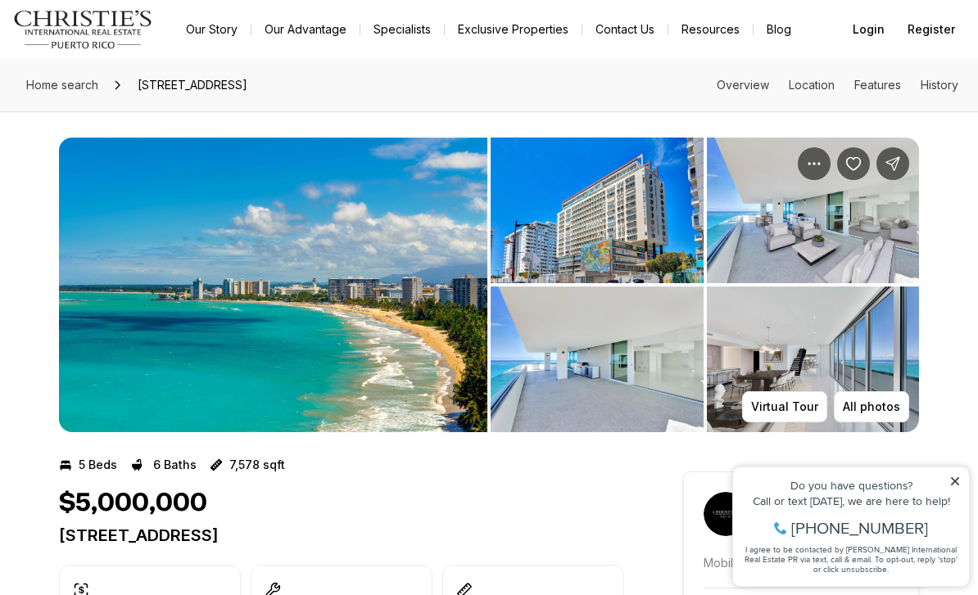
click at [517, 38] on link "Exclusive Properties" at bounding box center [513, 29] width 137 height 23
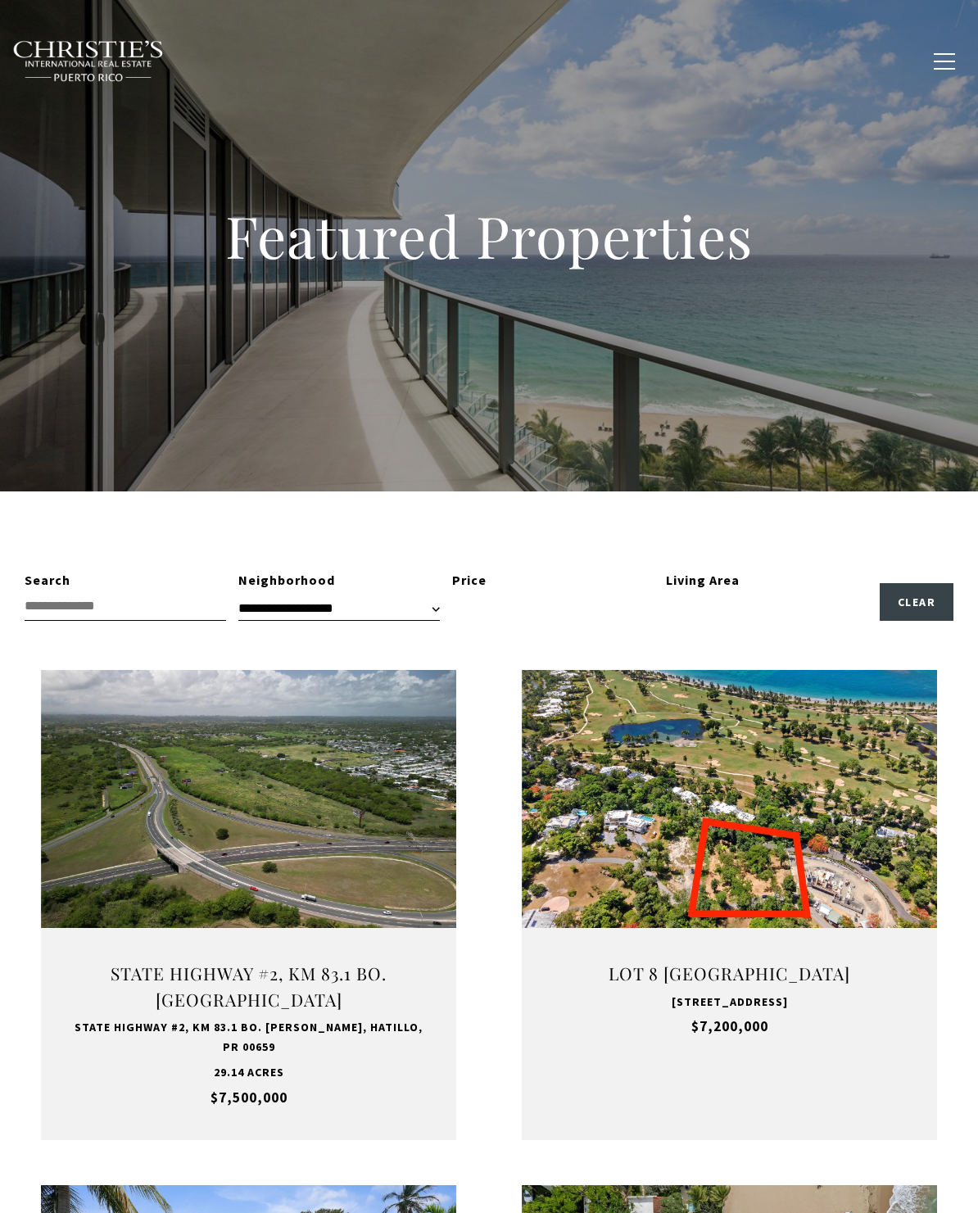
type input "**********"
type input "*********"
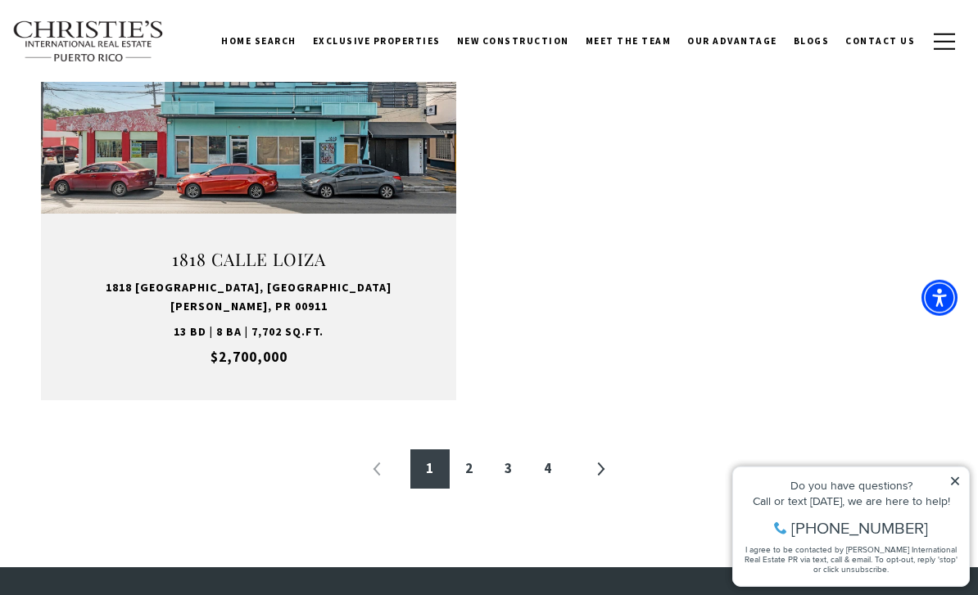
scroll to position [2670, 0]
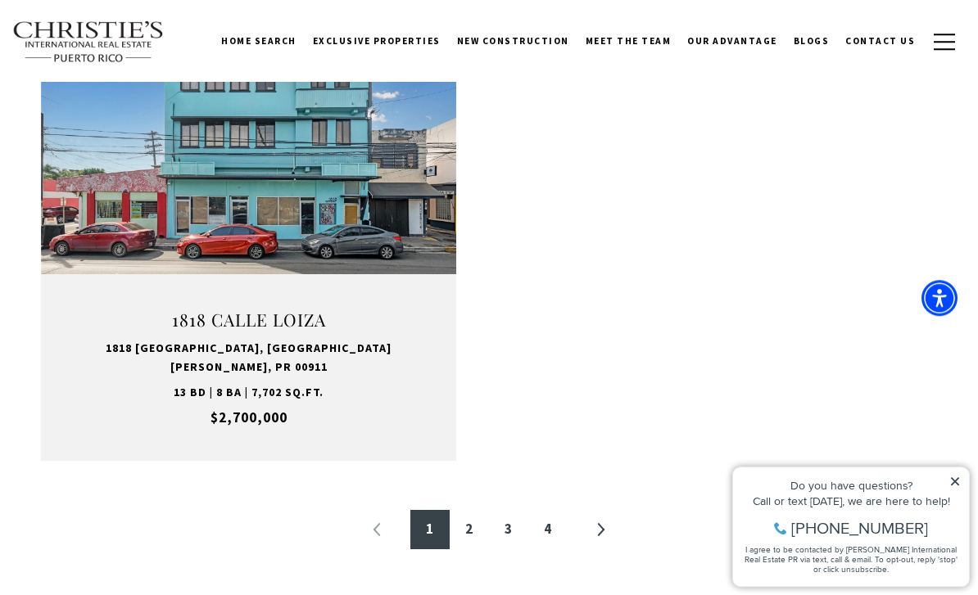
click at [454, 510] on link "2" at bounding box center [469, 529] width 39 height 39
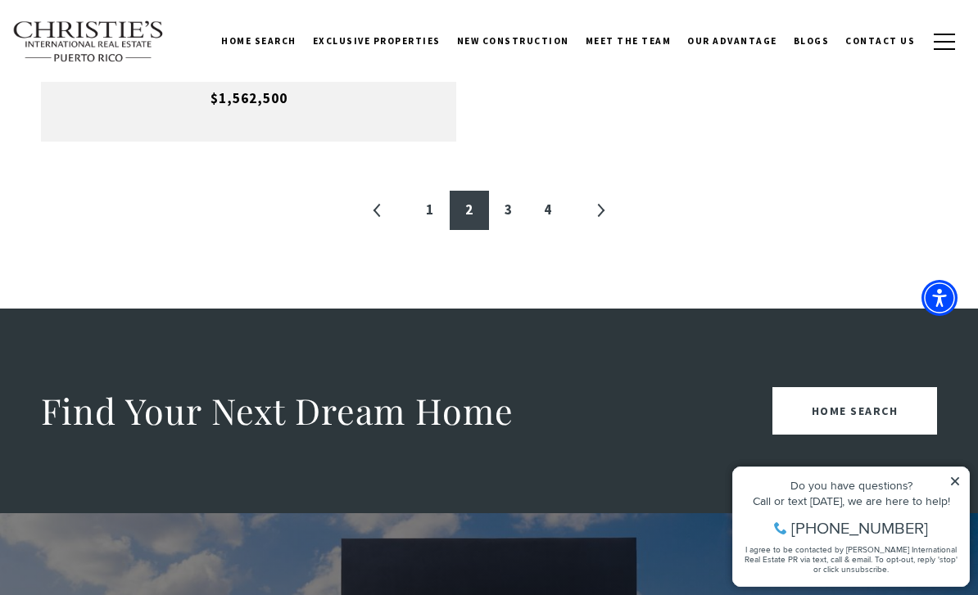
scroll to position [2857, 0]
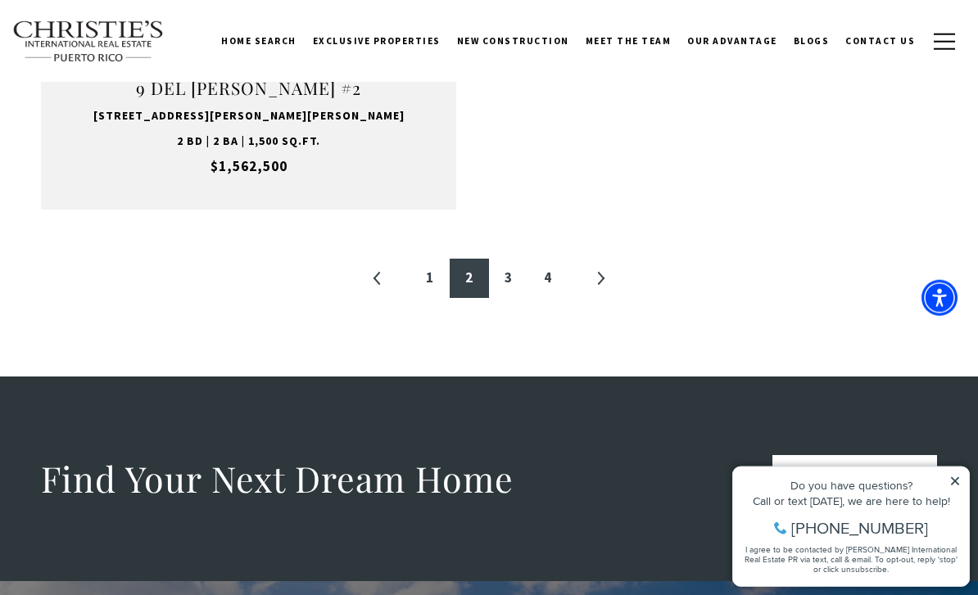
click at [507, 273] on link "3" at bounding box center [508, 278] width 39 height 39
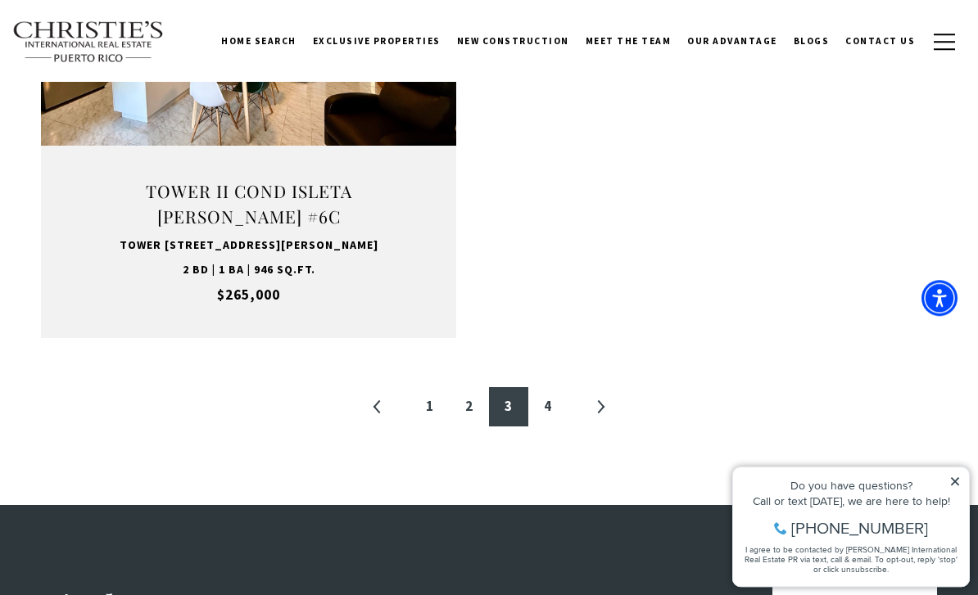
scroll to position [2772, 0]
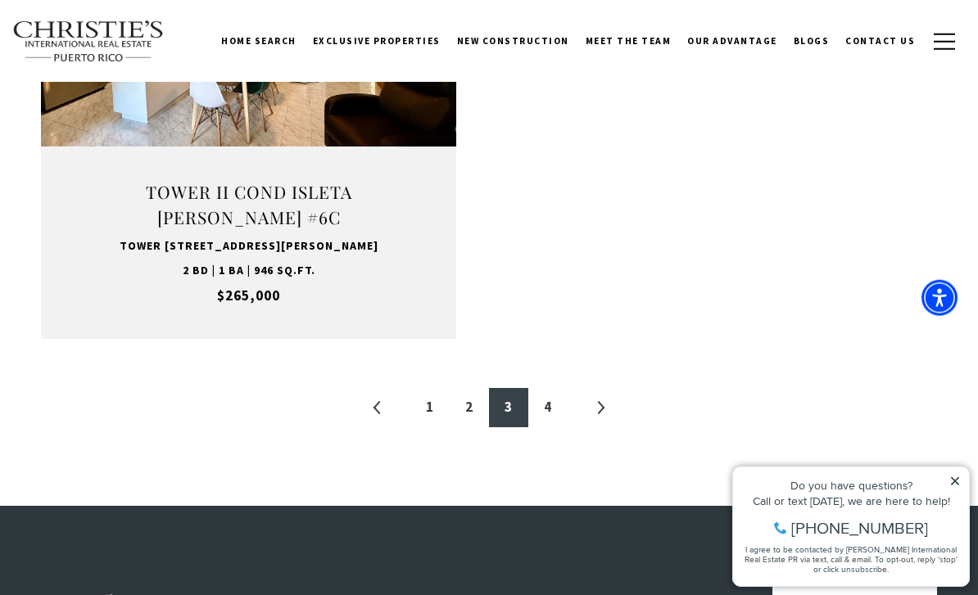
click at [548, 388] on link "4" at bounding box center [547, 407] width 39 height 39
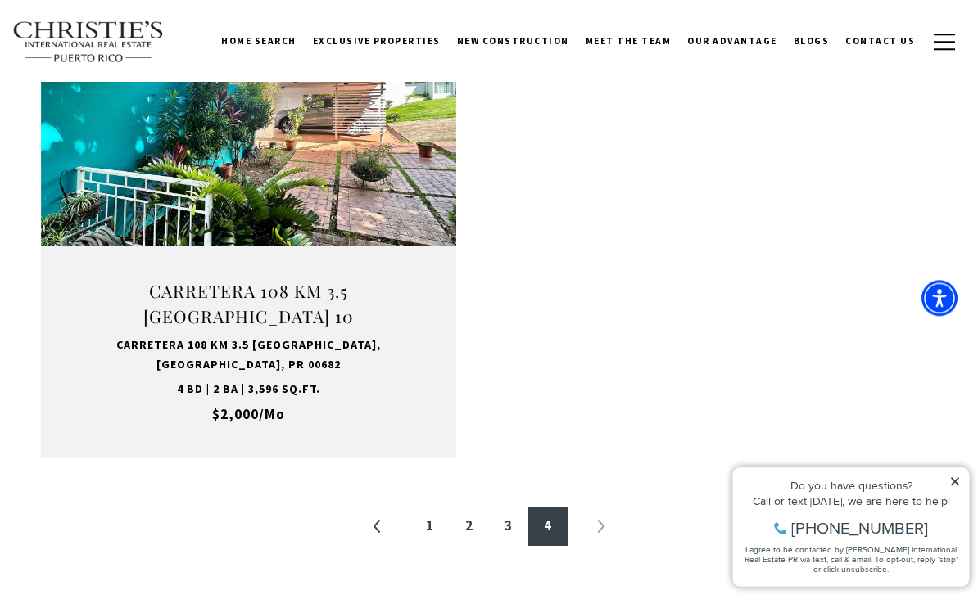
scroll to position [2653, 0]
click at [425, 508] on link "1" at bounding box center [429, 527] width 39 height 39
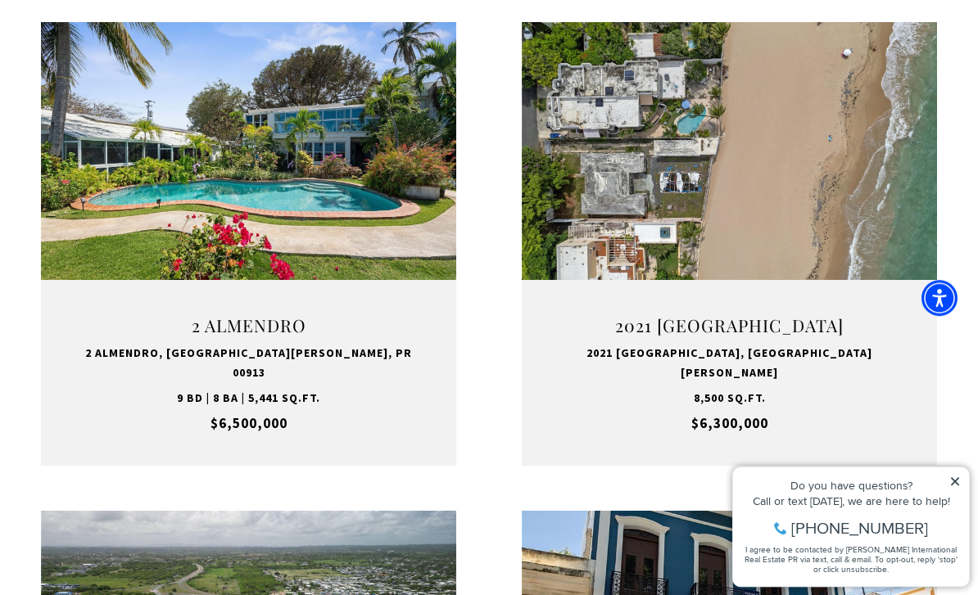
scroll to position [1168, 0]
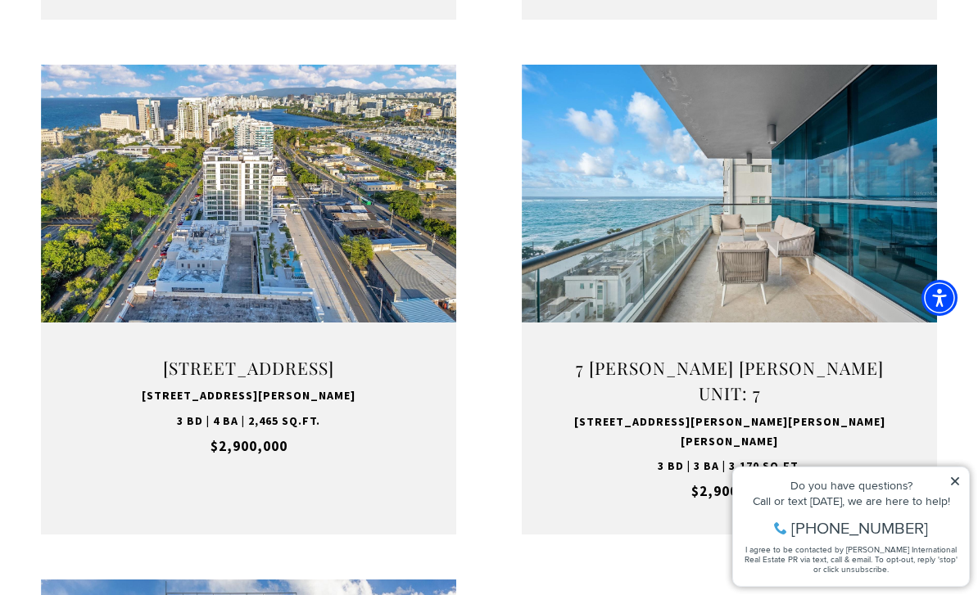
scroll to position [2108, 0]
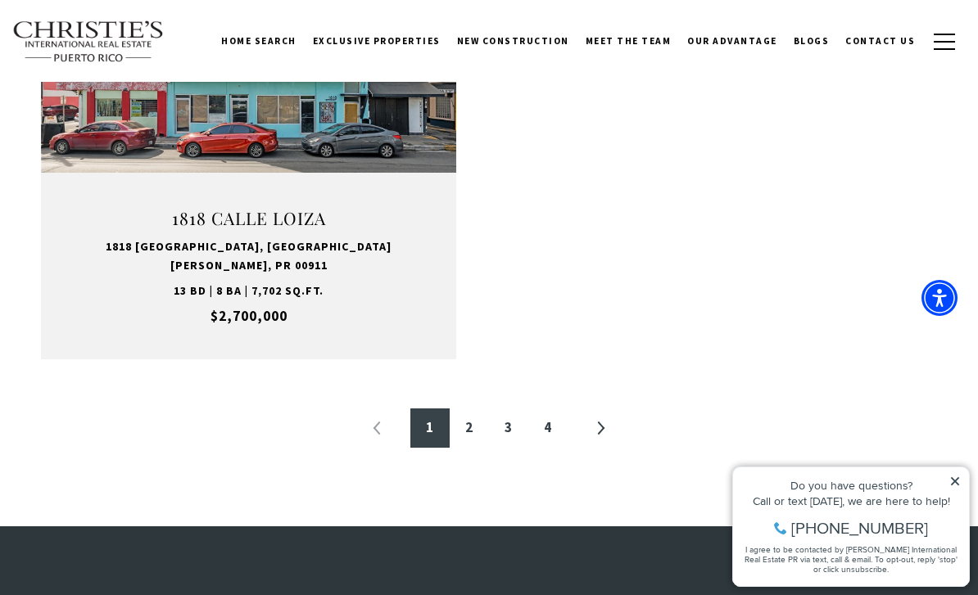
click at [461, 409] on link "2" at bounding box center [469, 428] width 39 height 39
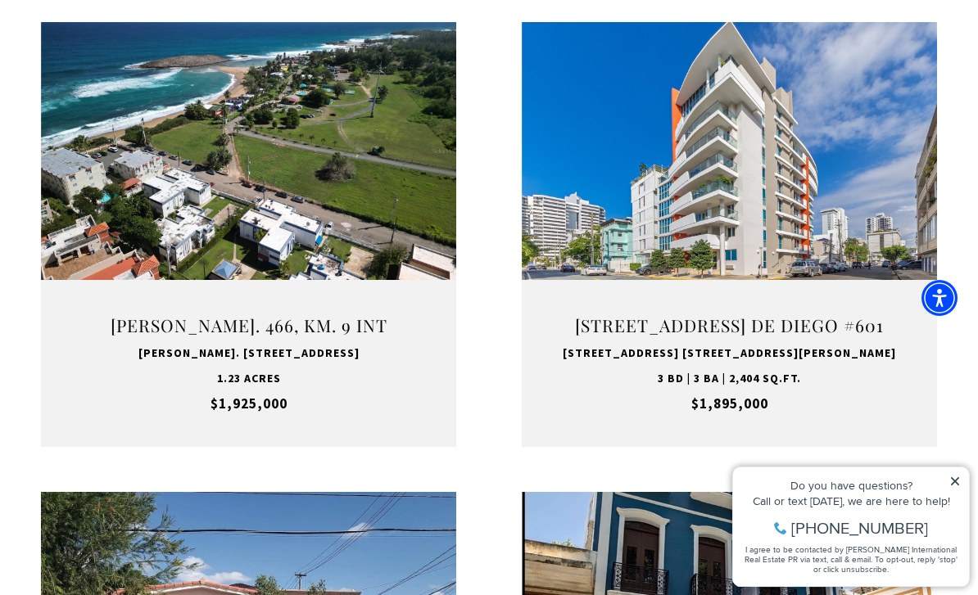
scroll to position [1688, 0]
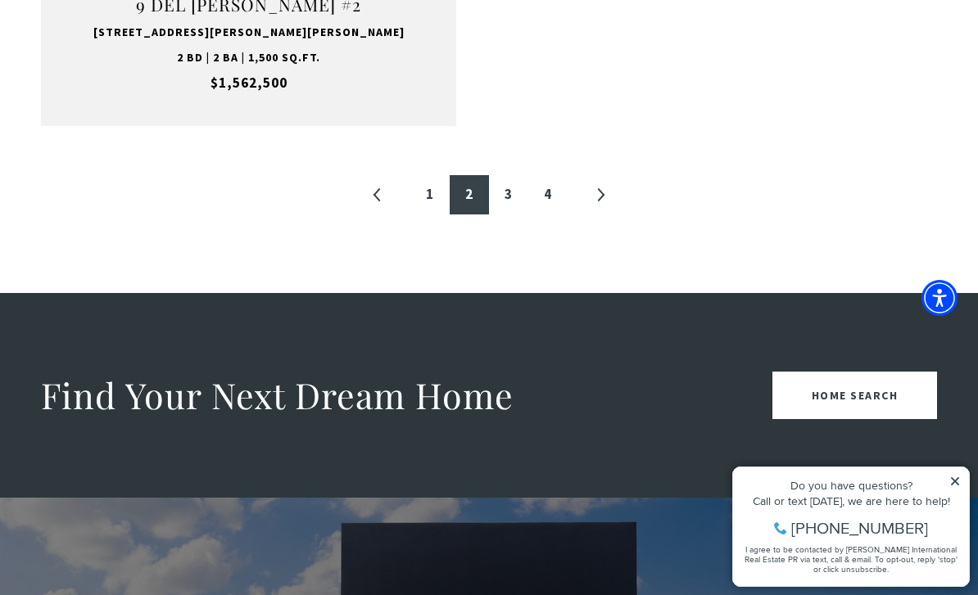
click at [498, 186] on link "3" at bounding box center [508, 194] width 39 height 39
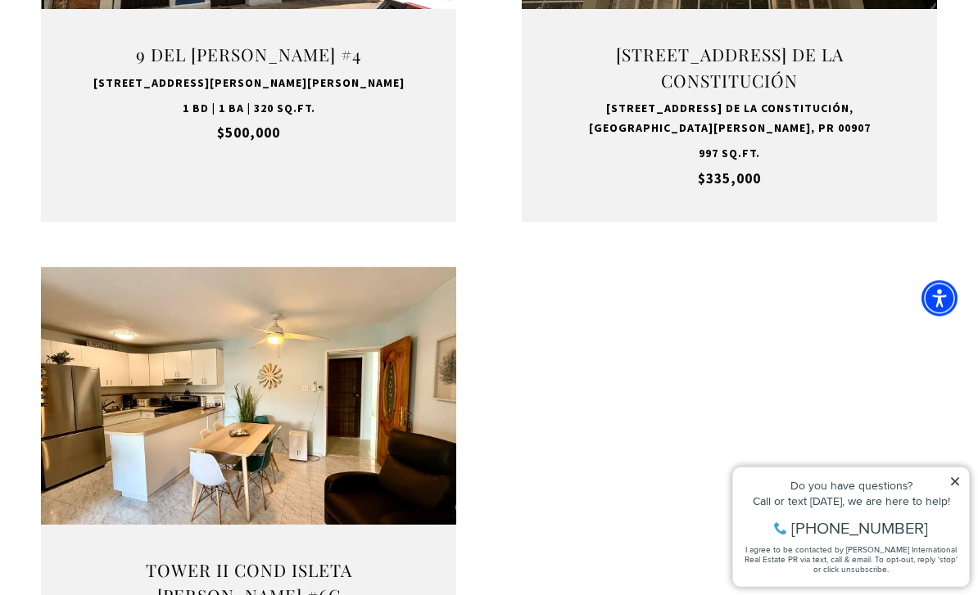
scroll to position [2593, 0]
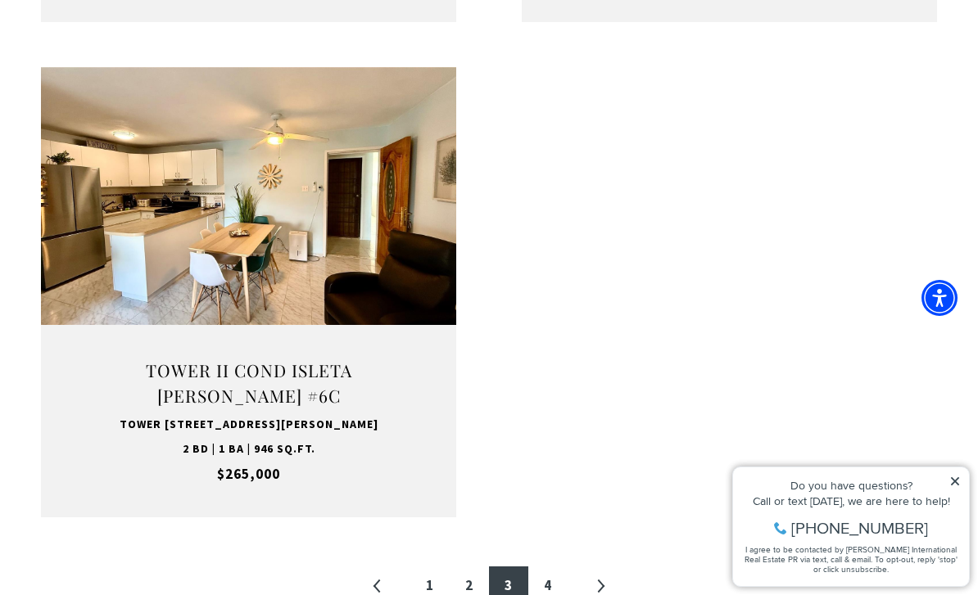
click at [538, 567] on link "4" at bounding box center [547, 586] width 39 height 39
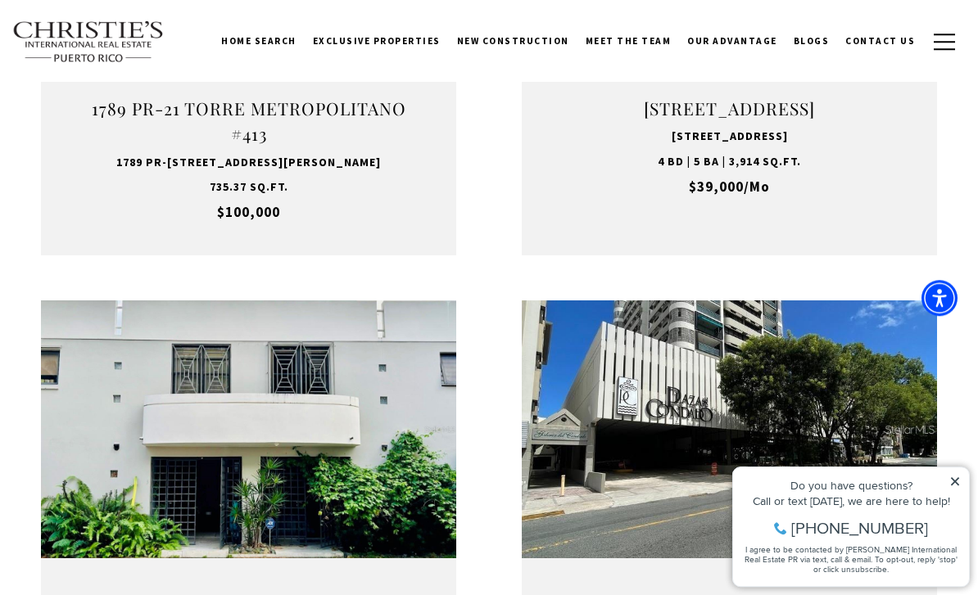
scroll to position [491, 0]
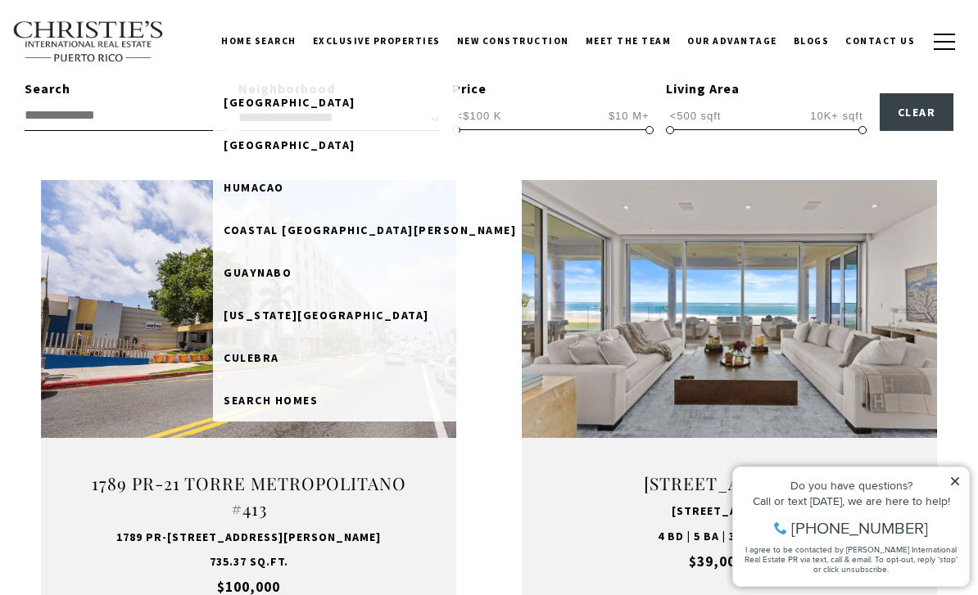
click at [278, 43] on link "Home Search" at bounding box center [259, 40] width 92 height 41
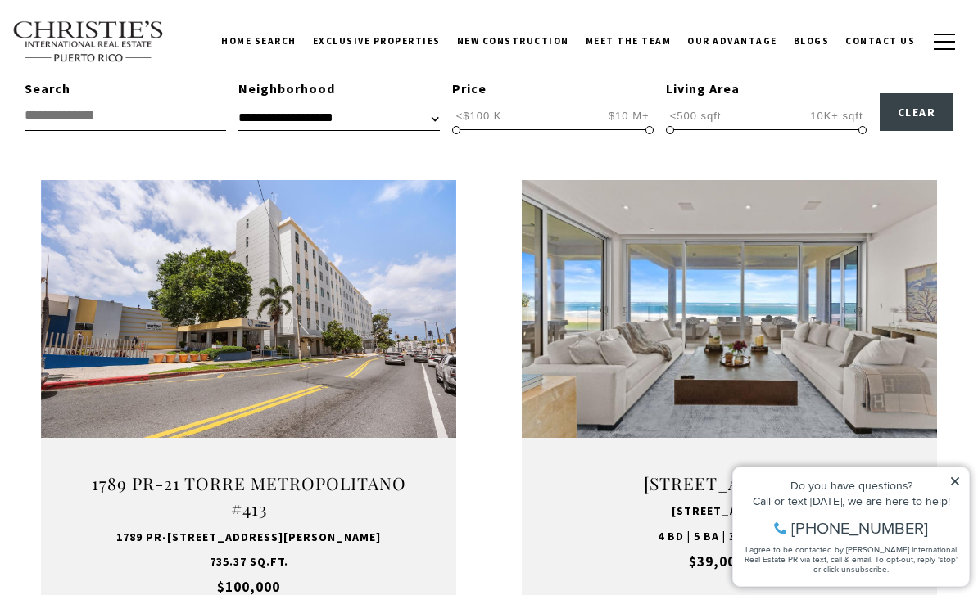
click at [274, 51] on link "Home Search" at bounding box center [259, 40] width 92 height 41
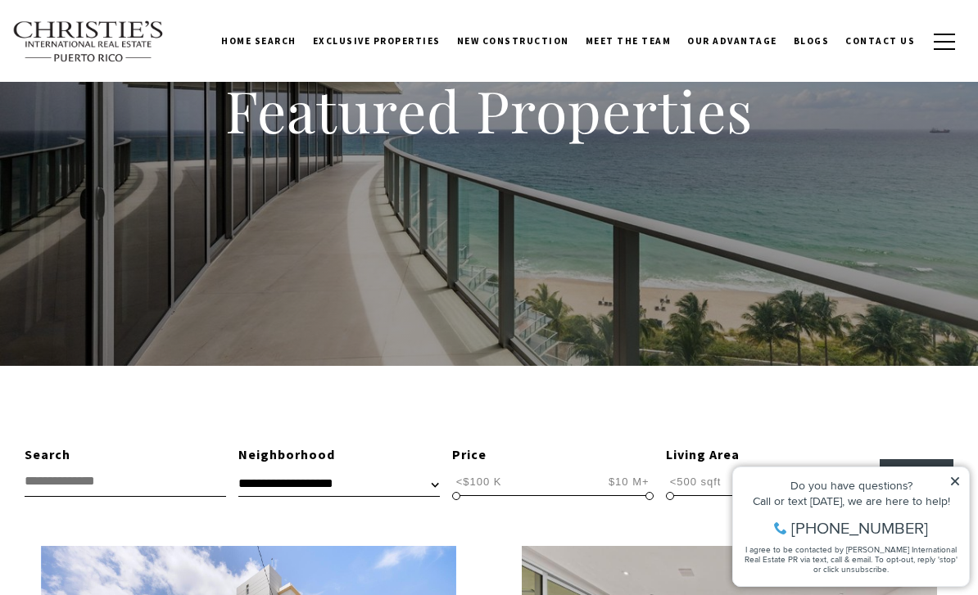
scroll to position [0, 0]
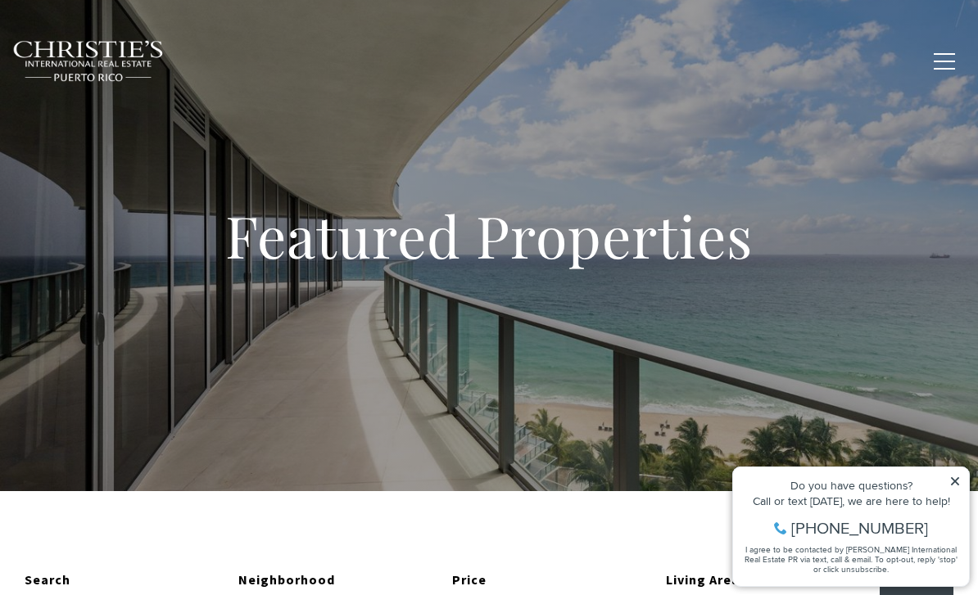
click at [64, 53] on img at bounding box center [88, 61] width 152 height 43
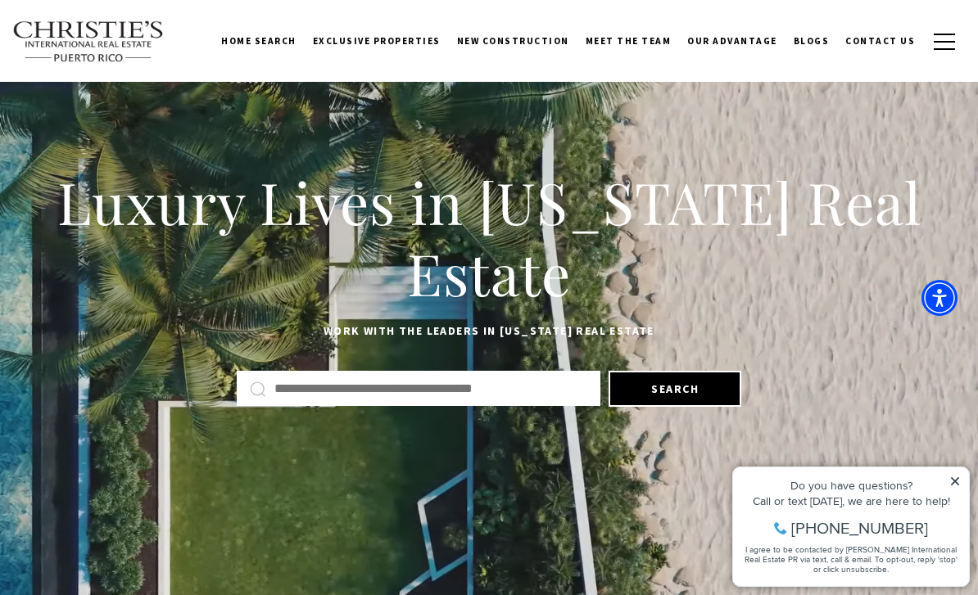
click at [322, 394] on input "Search by Address, City, or Neighborhood" at bounding box center [430, 388] width 313 height 21
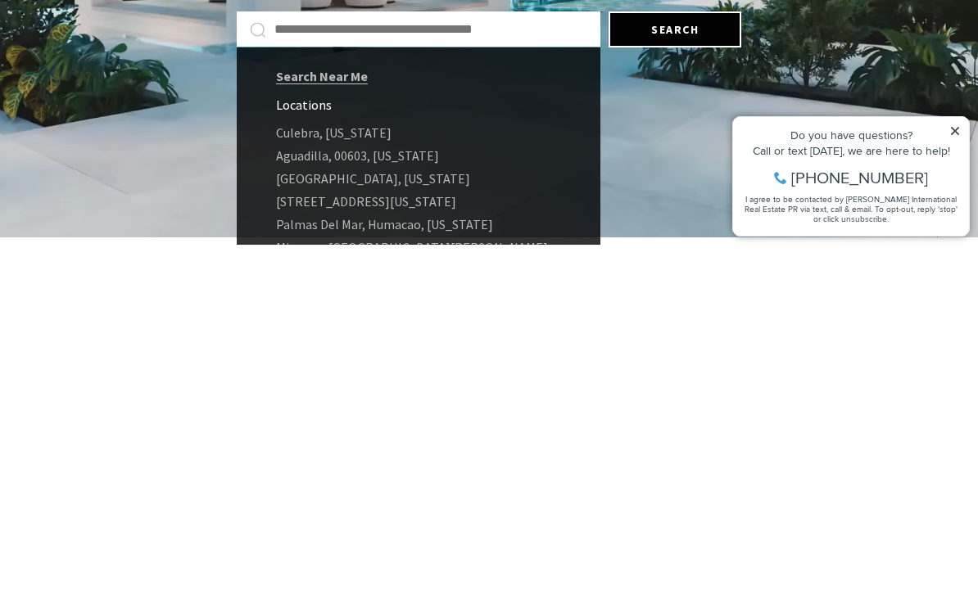
scroll to position [88, 0]
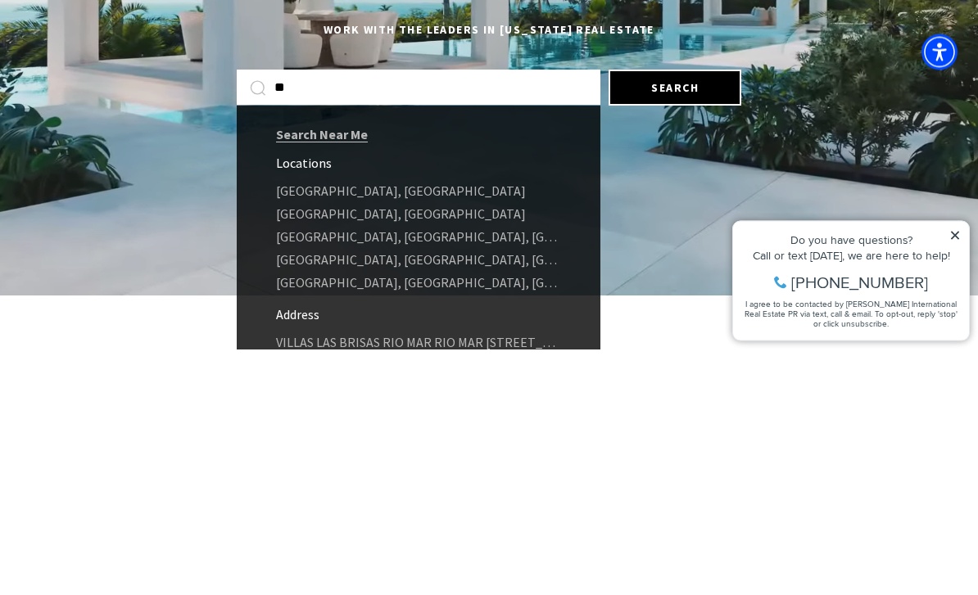
type input "*"
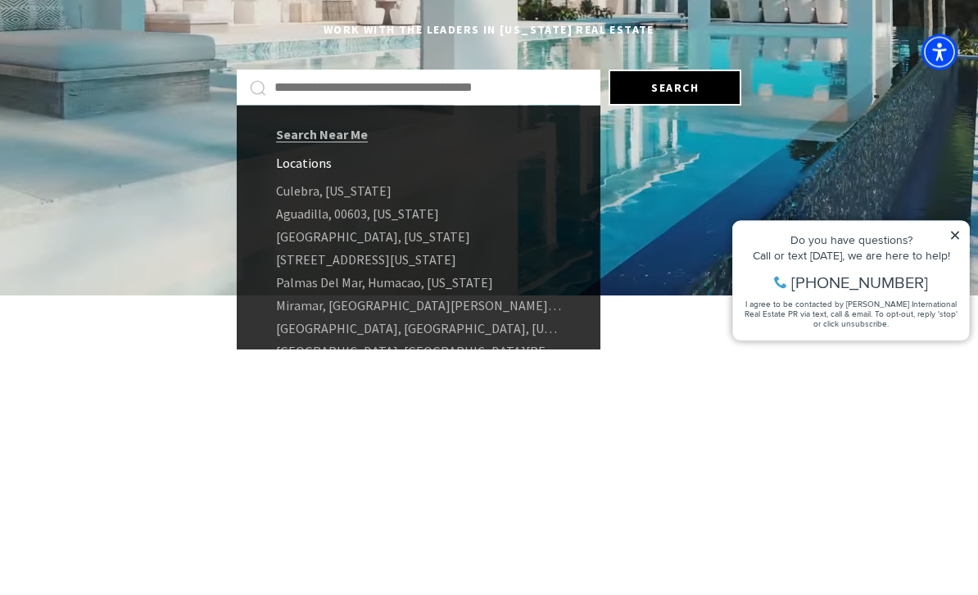
click at [672, 316] on button "Search" at bounding box center [674, 334] width 133 height 36
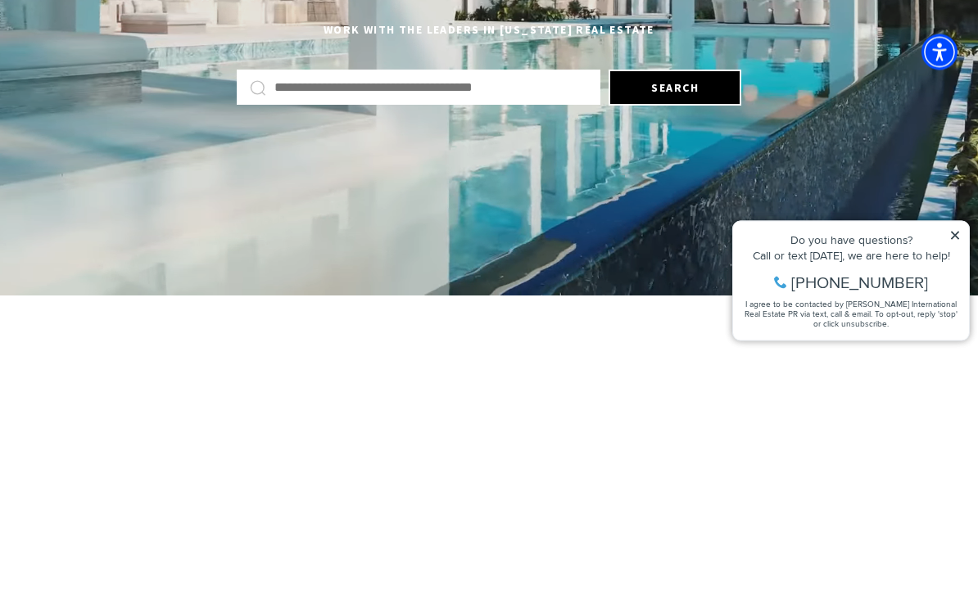
scroll to position [335, 0]
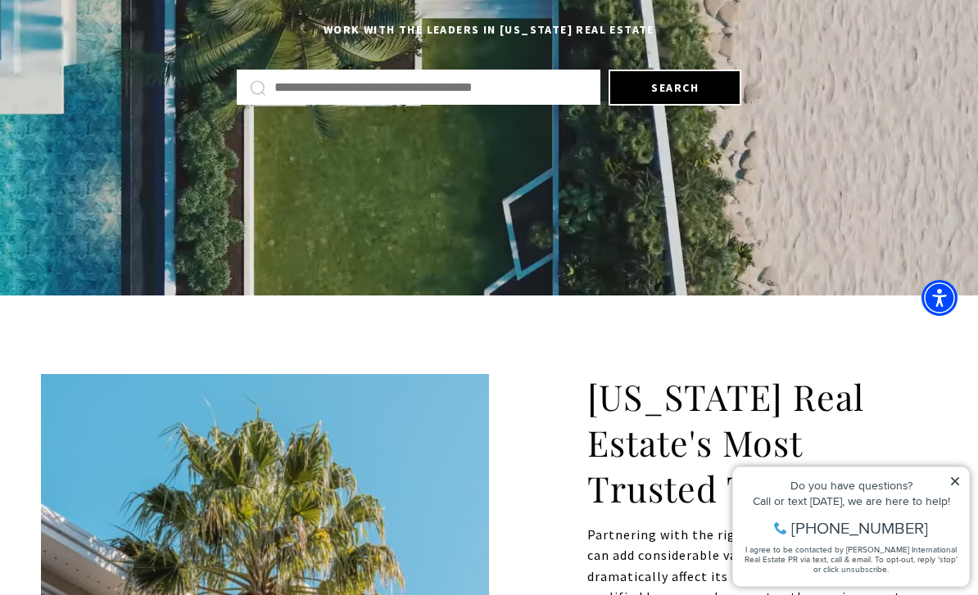
click at [689, 84] on button "Search" at bounding box center [674, 88] width 133 height 36
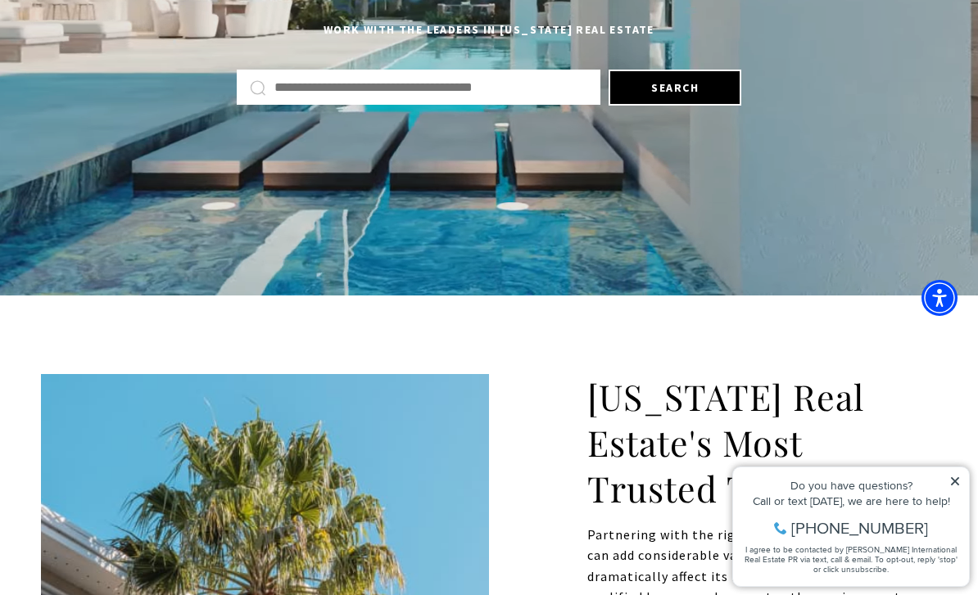
click at [556, 85] on input "Search by Address, City, or Neighborhood" at bounding box center [430, 87] width 313 height 21
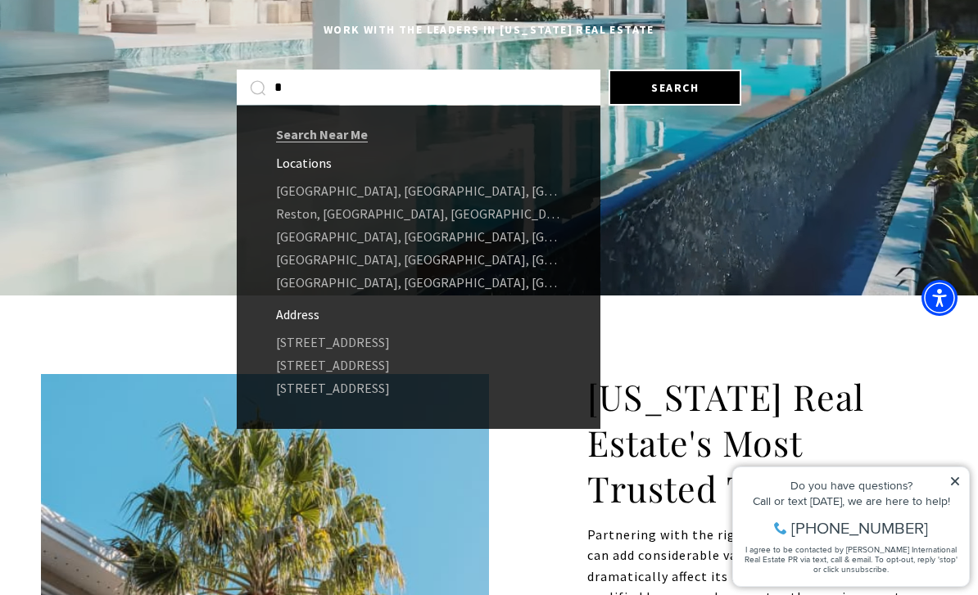
type input "*"
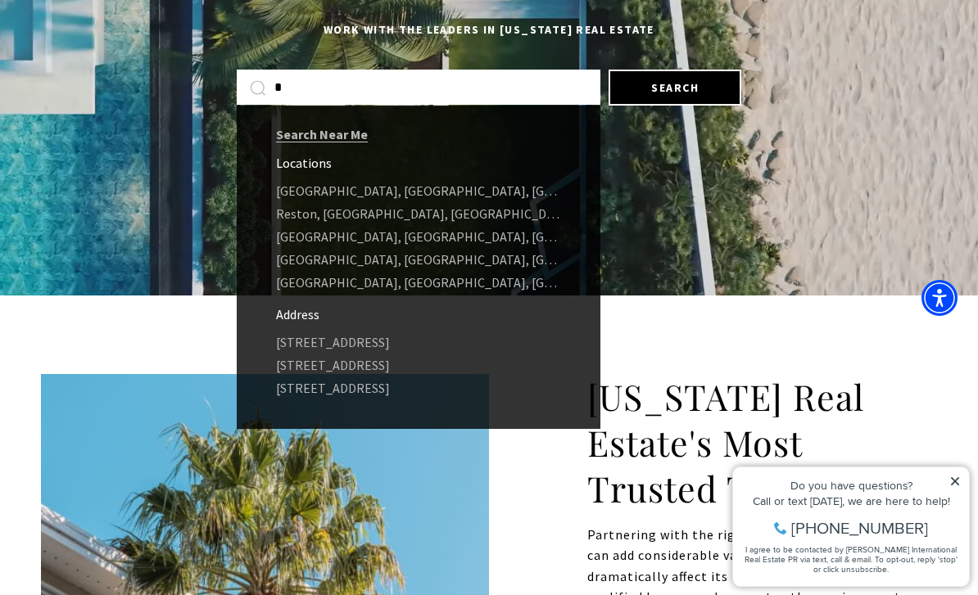
click at [689, 88] on button "Search" at bounding box center [674, 88] width 133 height 36
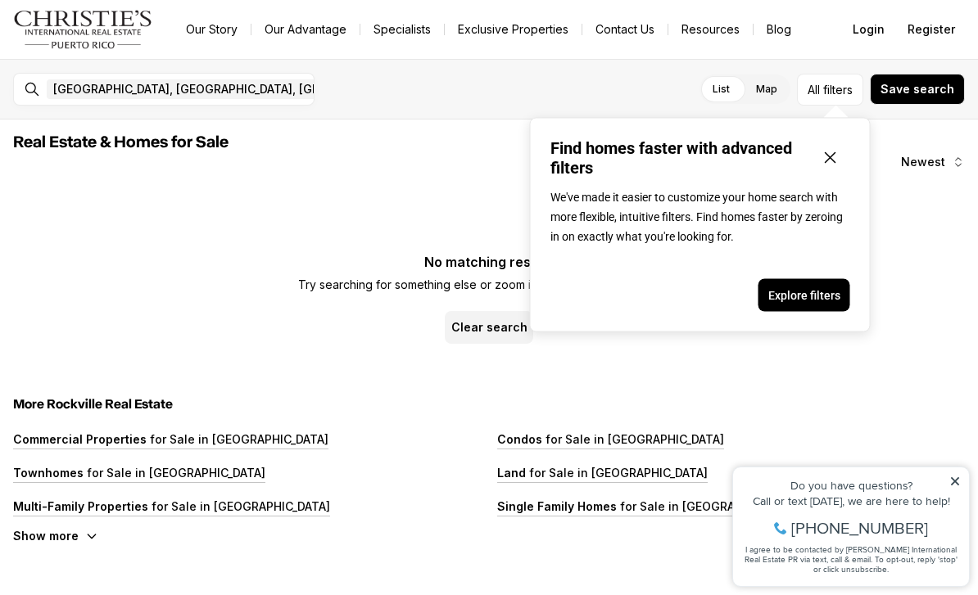
click at [831, 167] on icon "Close popover" at bounding box center [830, 158] width 20 height 20
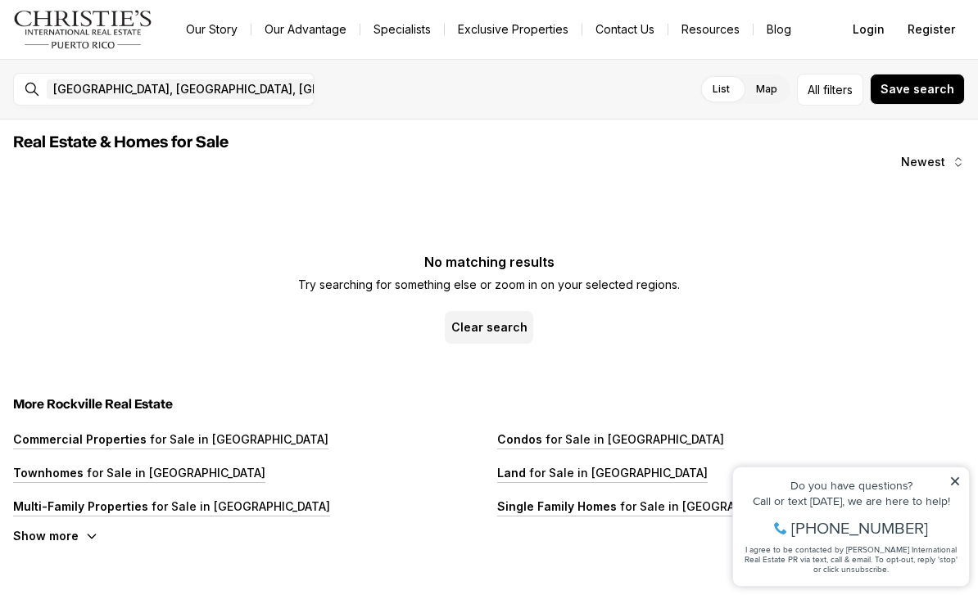
click at [418, 94] on icon "button" at bounding box center [424, 89] width 13 height 13
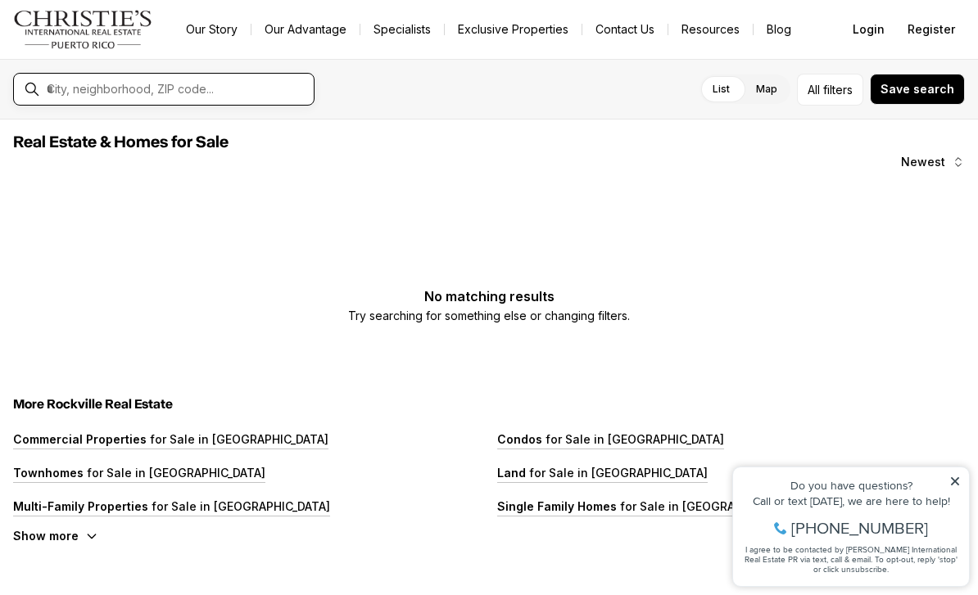
click at [84, 97] on input "text" at bounding box center [177, 89] width 260 height 15
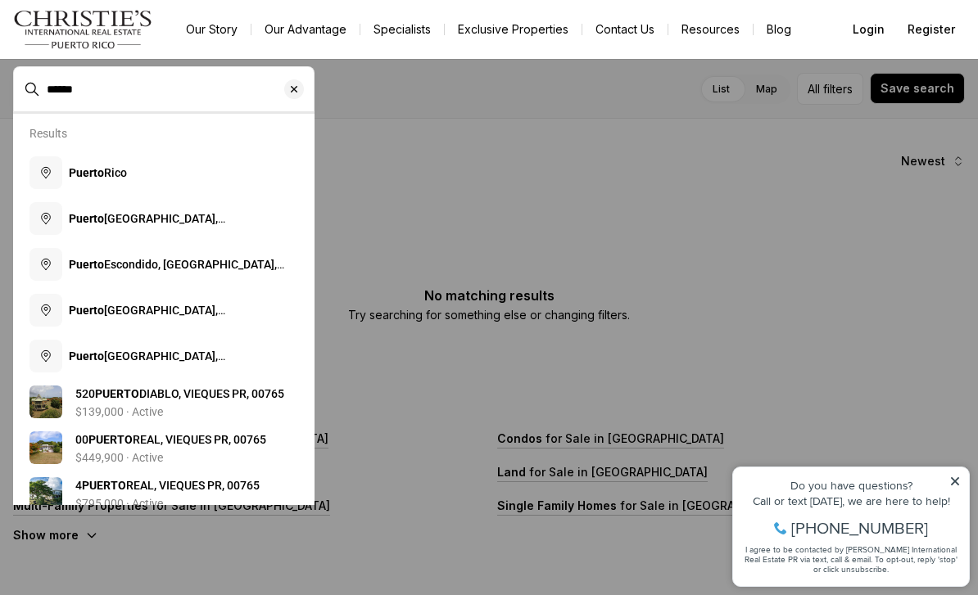
click at [96, 188] on button "Puerto Rico" at bounding box center [164, 173] width 282 height 46
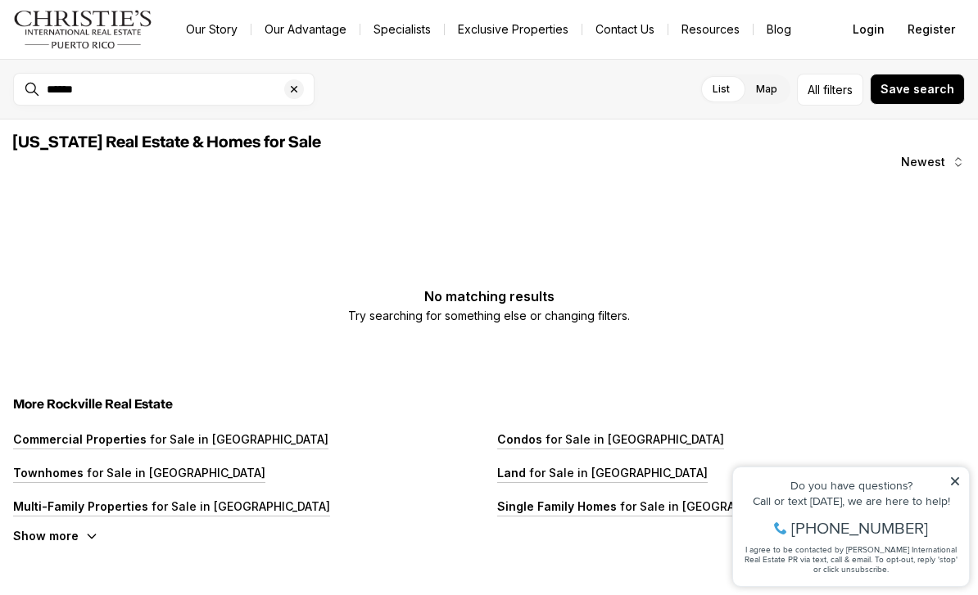
type input "**********"
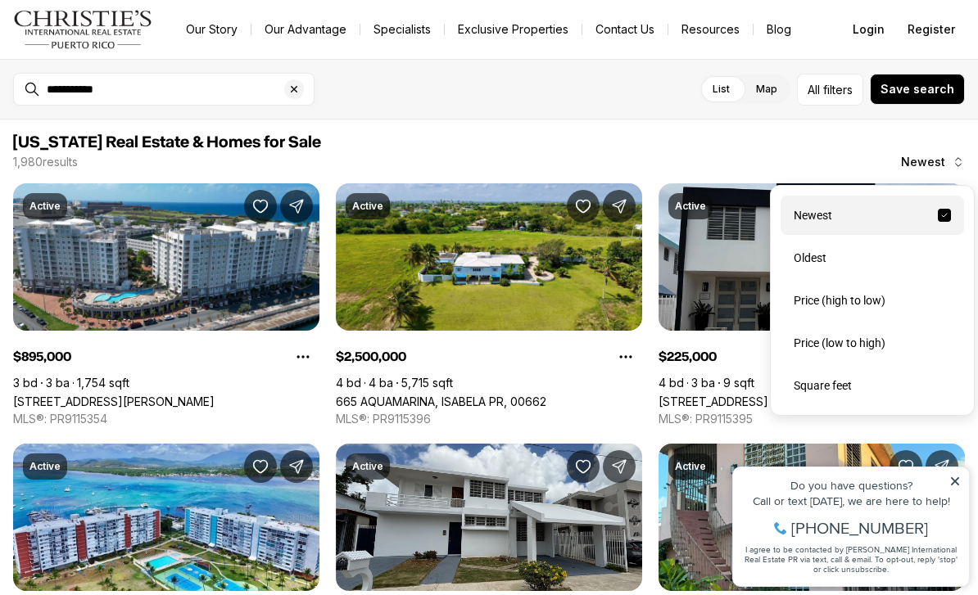
click at [903, 307] on div "Price (high to low)" at bounding box center [871, 300] width 183 height 39
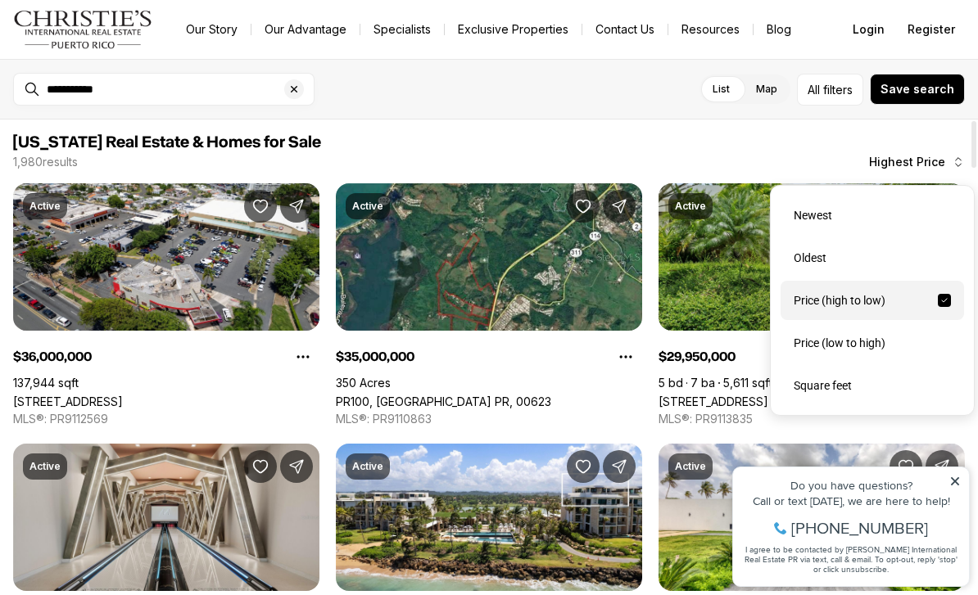
click at [798, 134] on span "Puerto Rico Real Estate & Homes for Sale" at bounding box center [488, 143] width 951 height 20
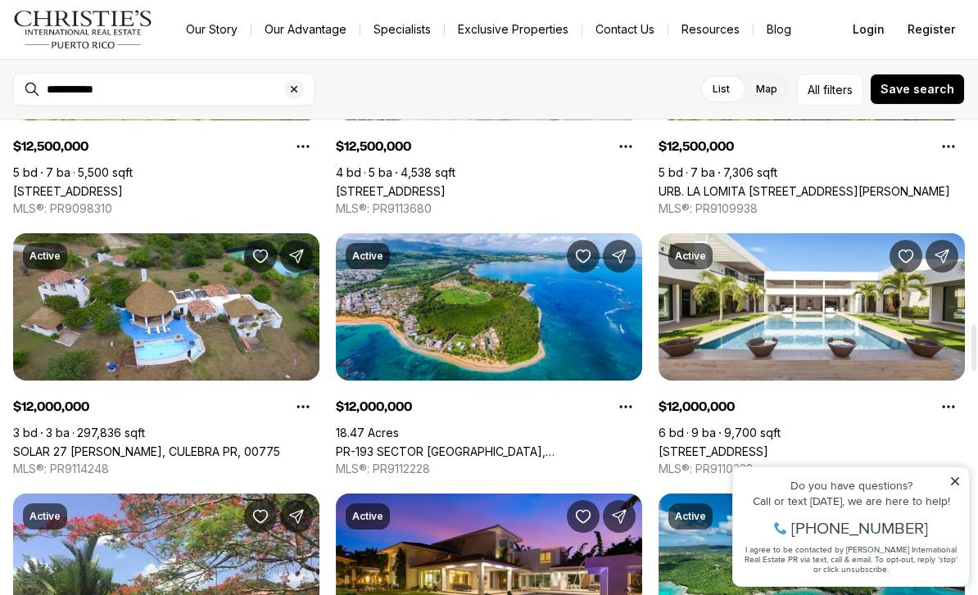
scroll to position [2086, 0]
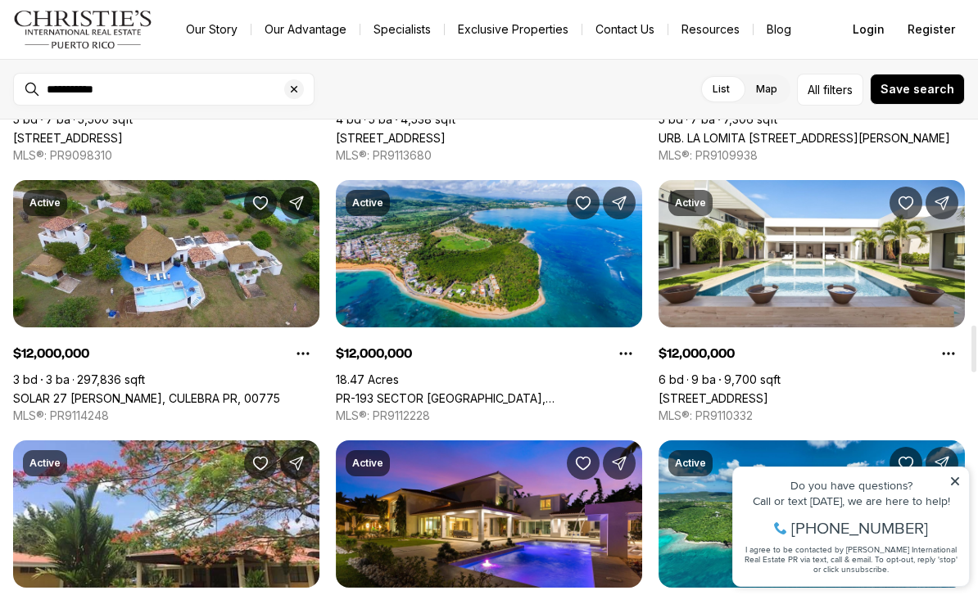
click at [443, 391] on link "PR-193 SECTOR PUNTA LA BANDERA, LUQUILLO PR, 00773" at bounding box center [489, 398] width 306 height 14
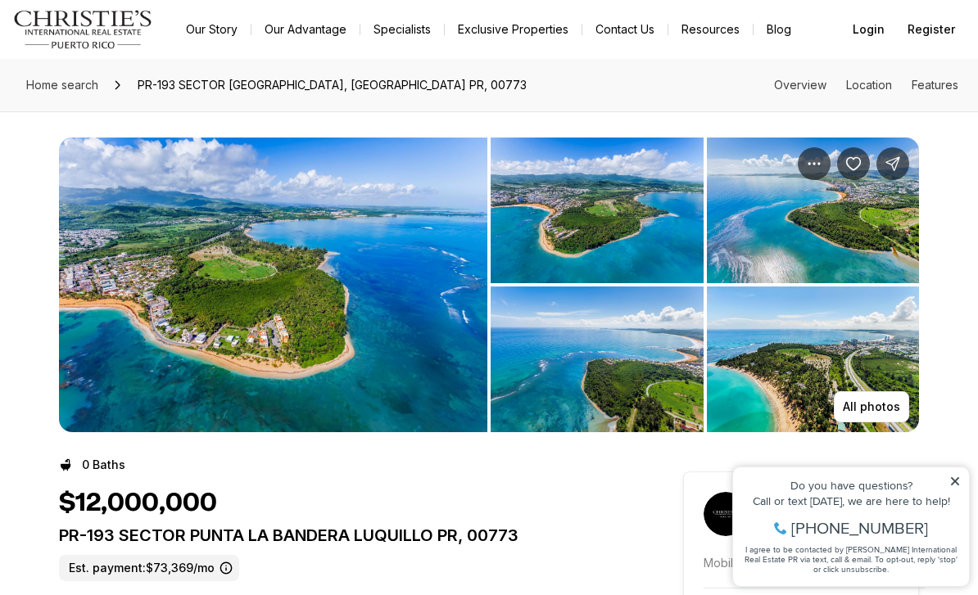
click at [213, 391] on img "View image gallery" at bounding box center [273, 285] width 428 height 295
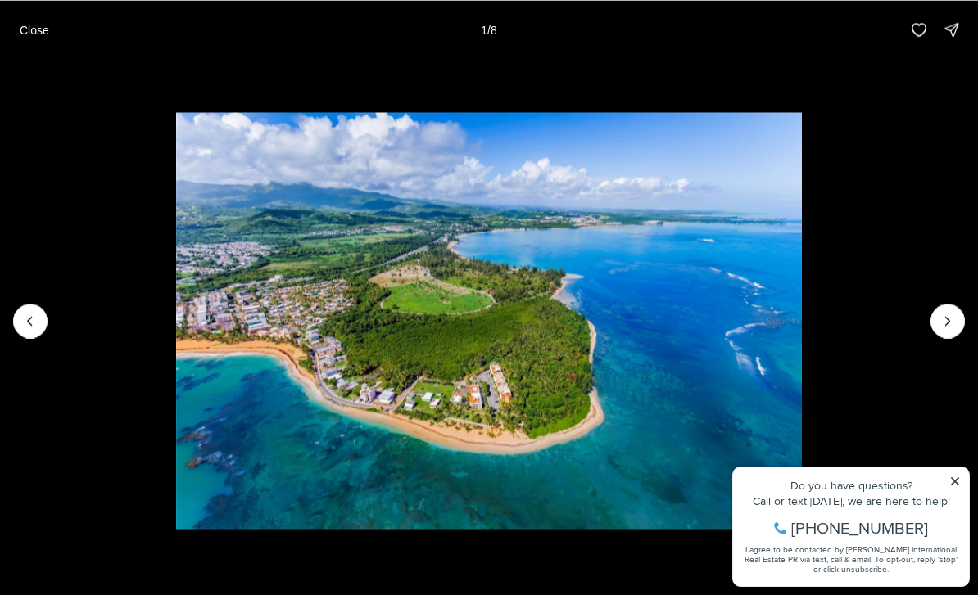
click at [38, 38] on button "Close" at bounding box center [34, 29] width 49 height 33
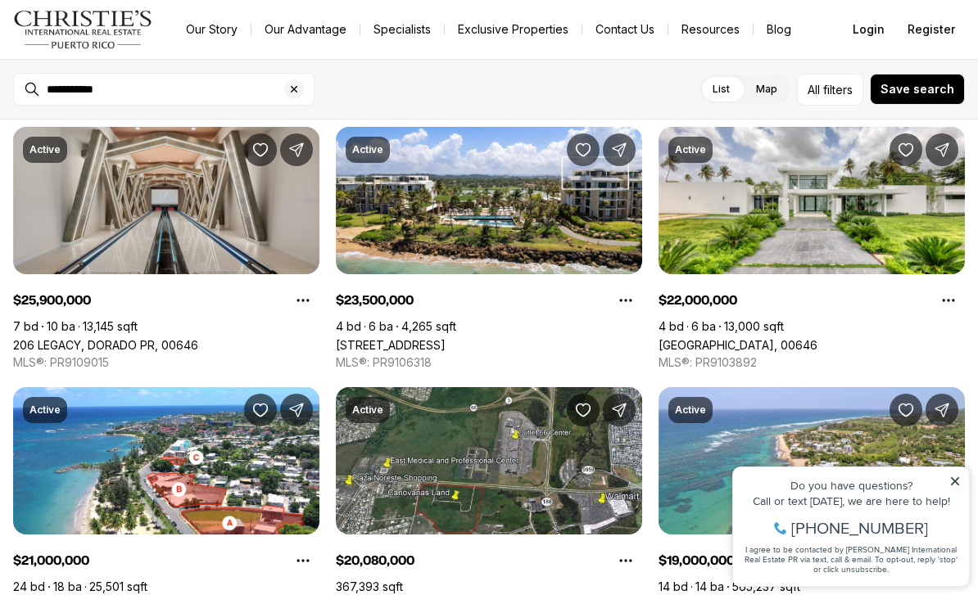
scroll to position [316, 0]
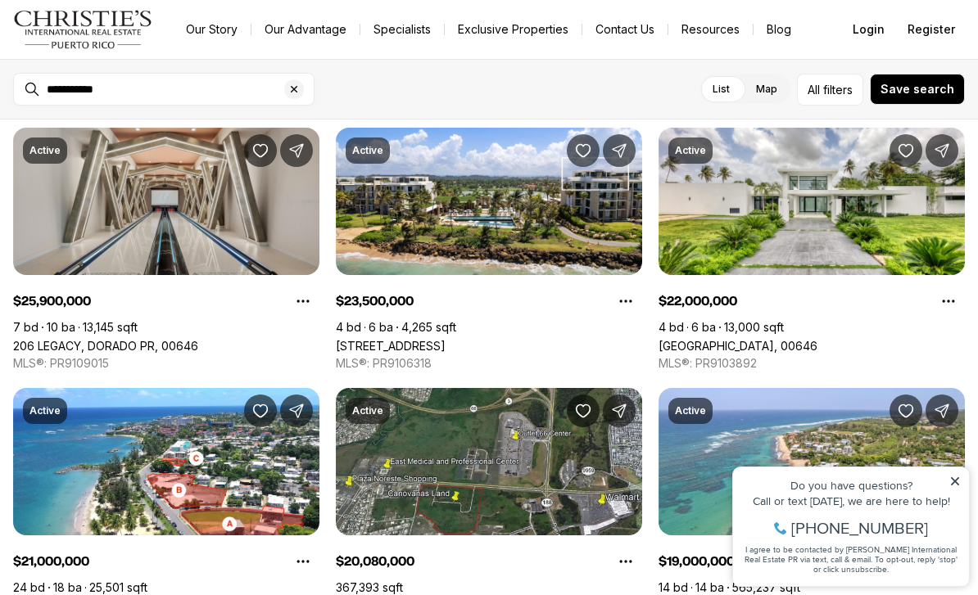
click at [817, 339] on link "[GEOGRAPHIC_DATA], 00646" at bounding box center [737, 346] width 159 height 14
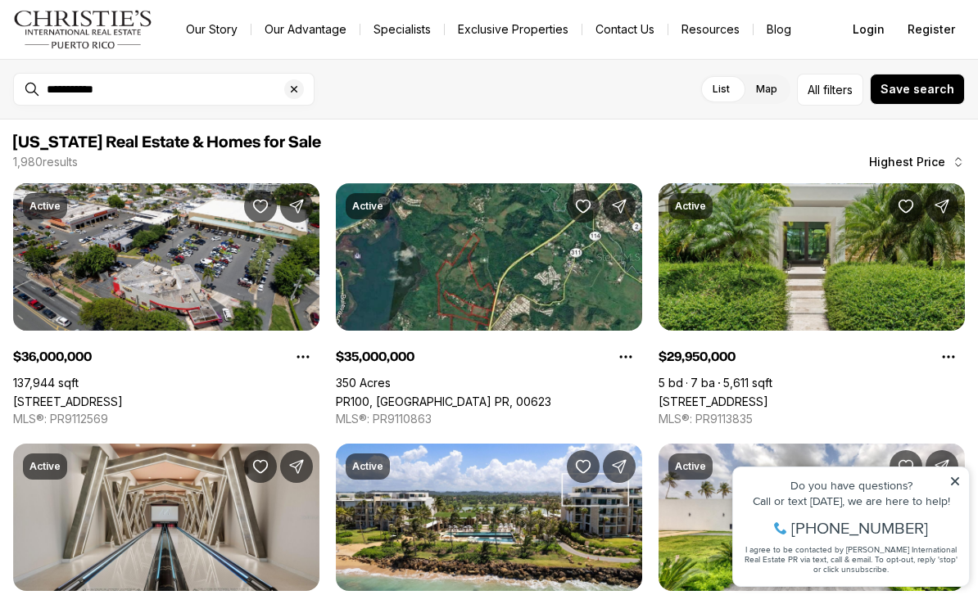
scroll to position [316, 0]
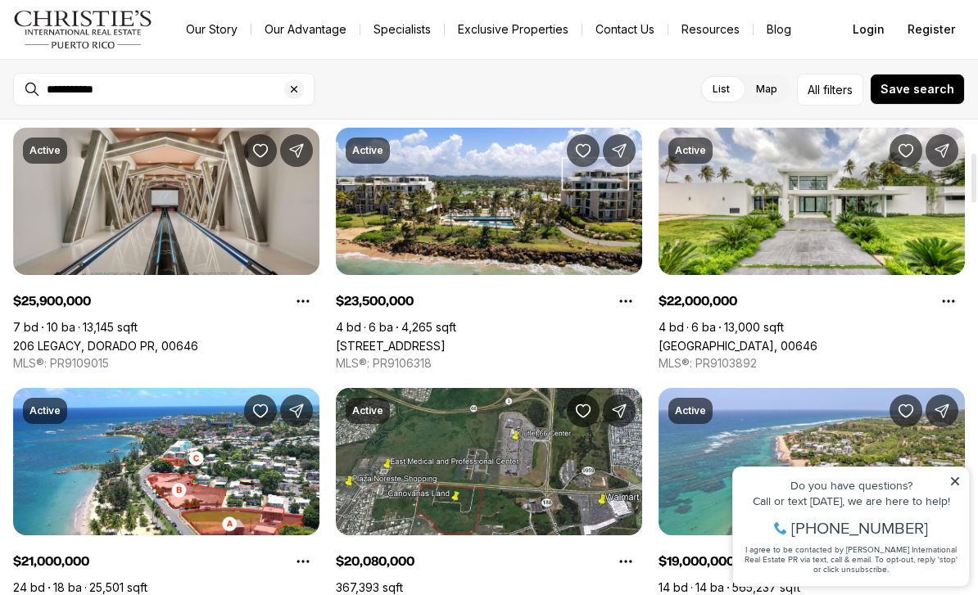
click at [99, 339] on link "206 LEGACY, DORADO PR, 00646" at bounding box center [105, 346] width 185 height 14
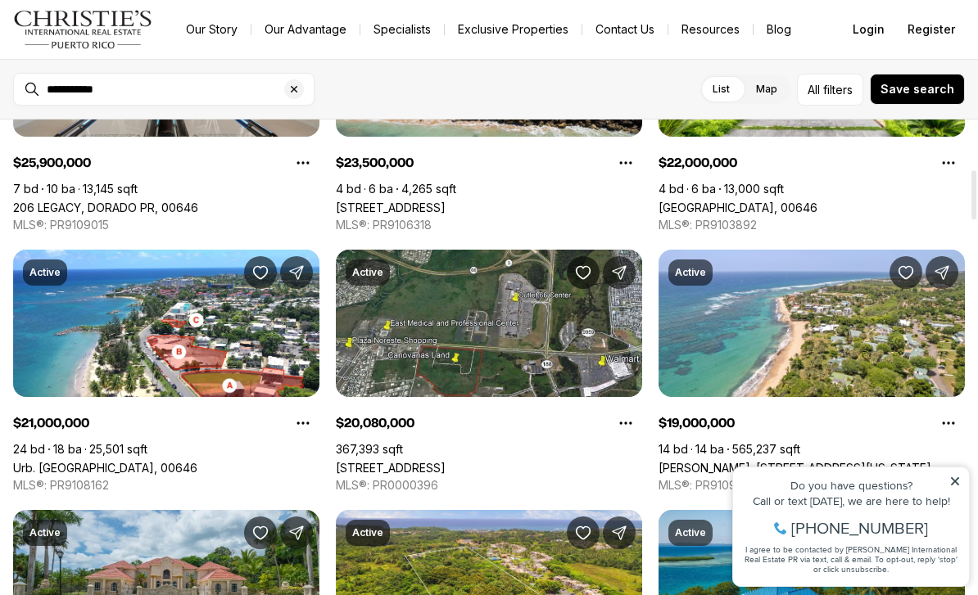
scroll to position [522, 0]
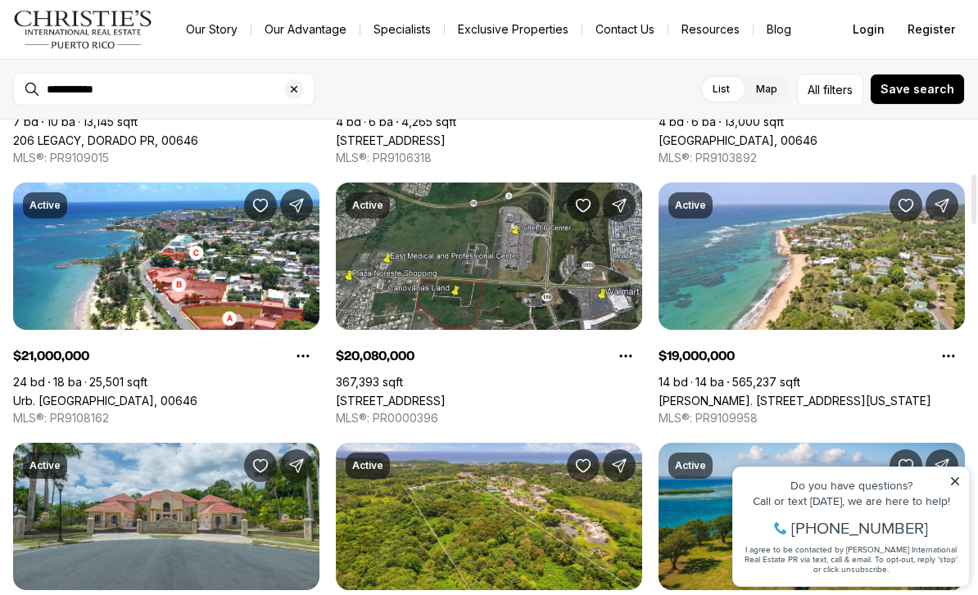
click at [840, 394] on link "[PERSON_NAME]. [STREET_ADDRESS][US_STATE]" at bounding box center [794, 401] width 273 height 14
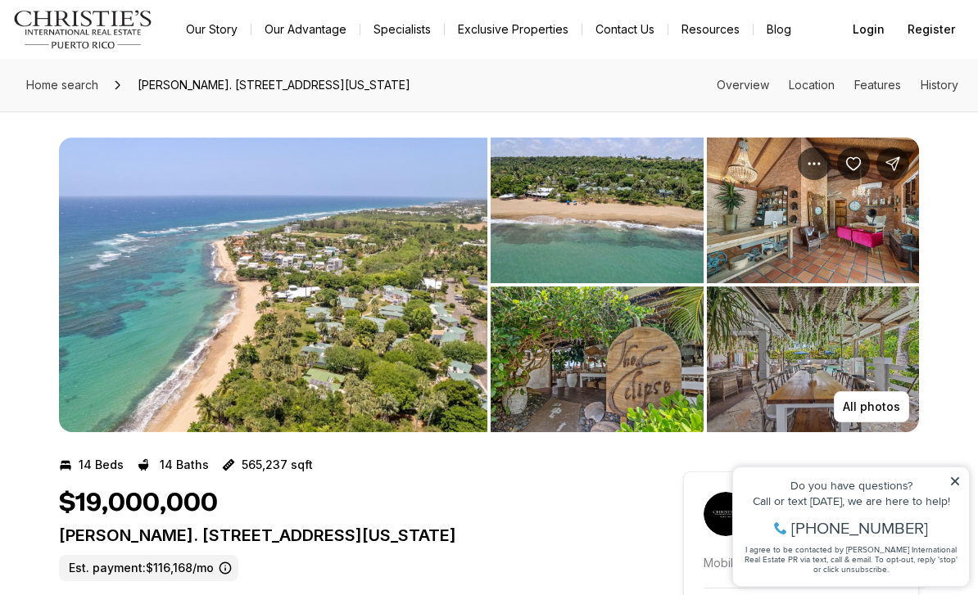
click at [435, 368] on img "View image gallery" at bounding box center [273, 285] width 428 height 295
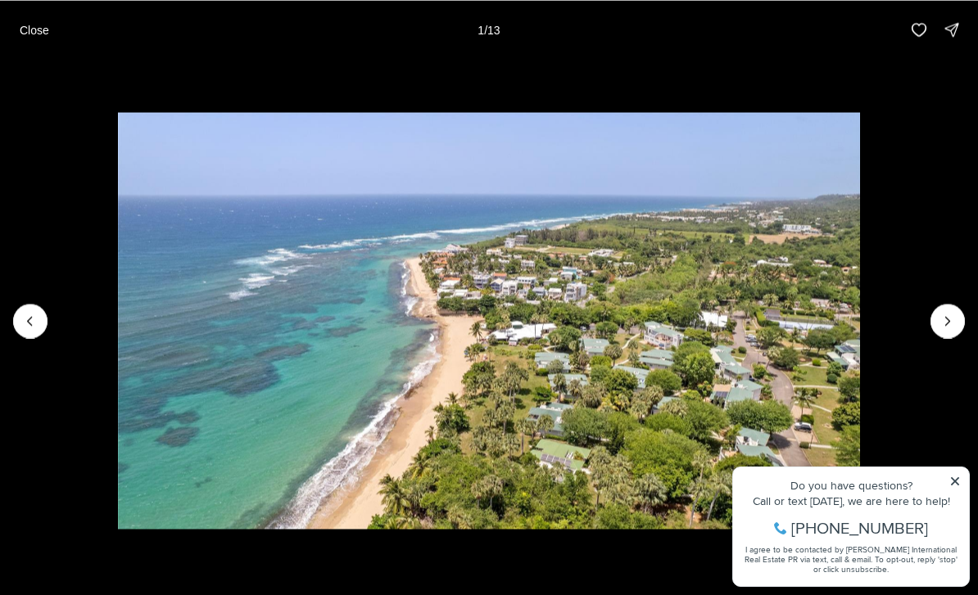
click at [935, 323] on button "Next slide" at bounding box center [947, 321] width 34 height 34
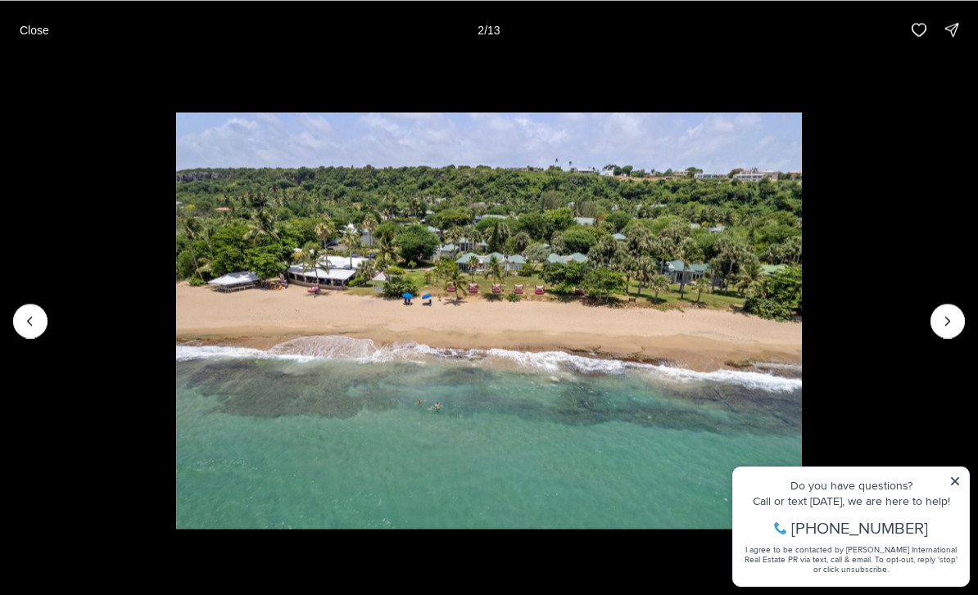
click at [932, 328] on button "Next slide" at bounding box center [947, 321] width 34 height 34
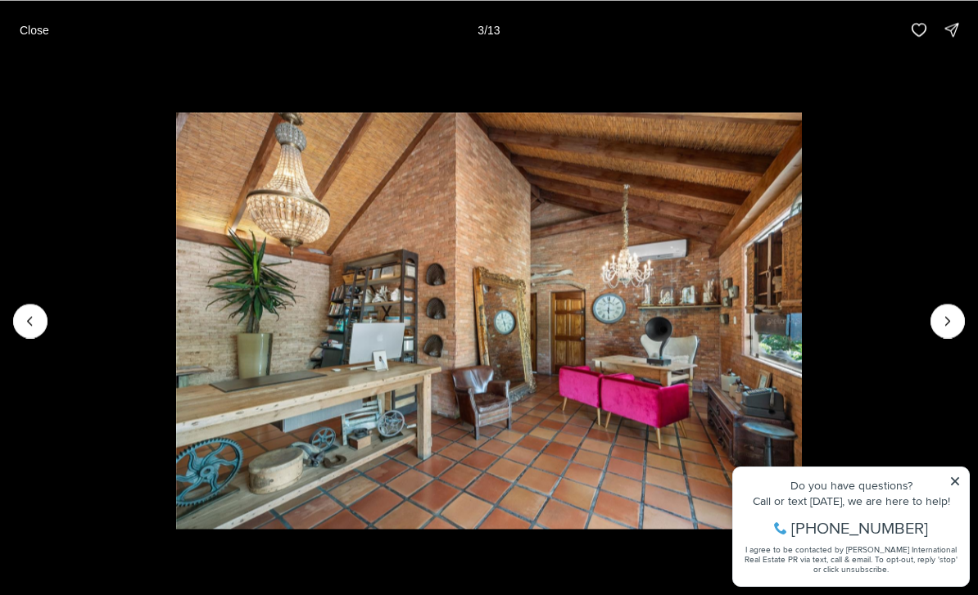
click at [802, 332] on img "3 of 13" at bounding box center [489, 320] width 626 height 417
click at [937, 329] on button "Next slide" at bounding box center [947, 321] width 34 height 34
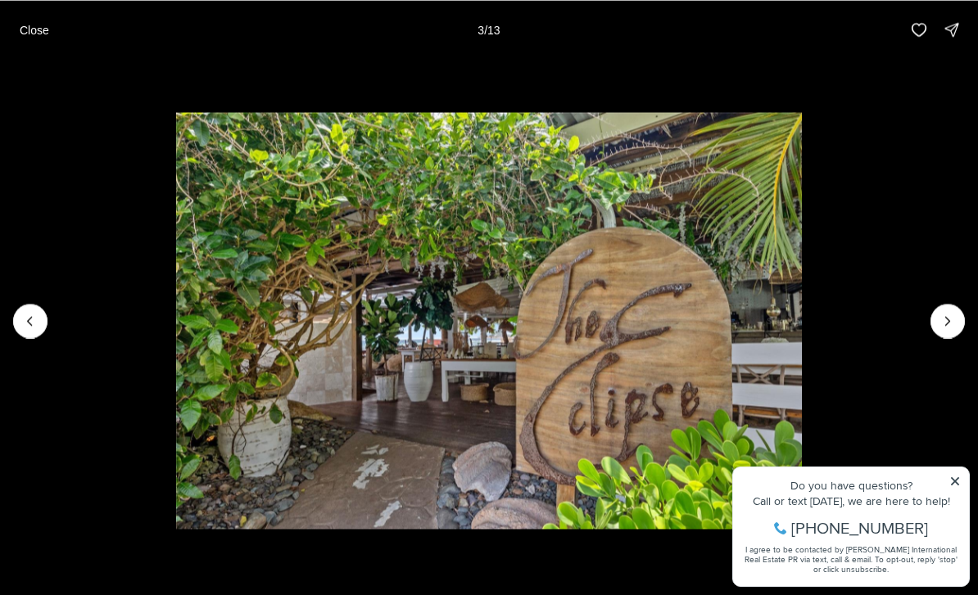
click at [937, 328] on button "Next slide" at bounding box center [947, 321] width 34 height 34
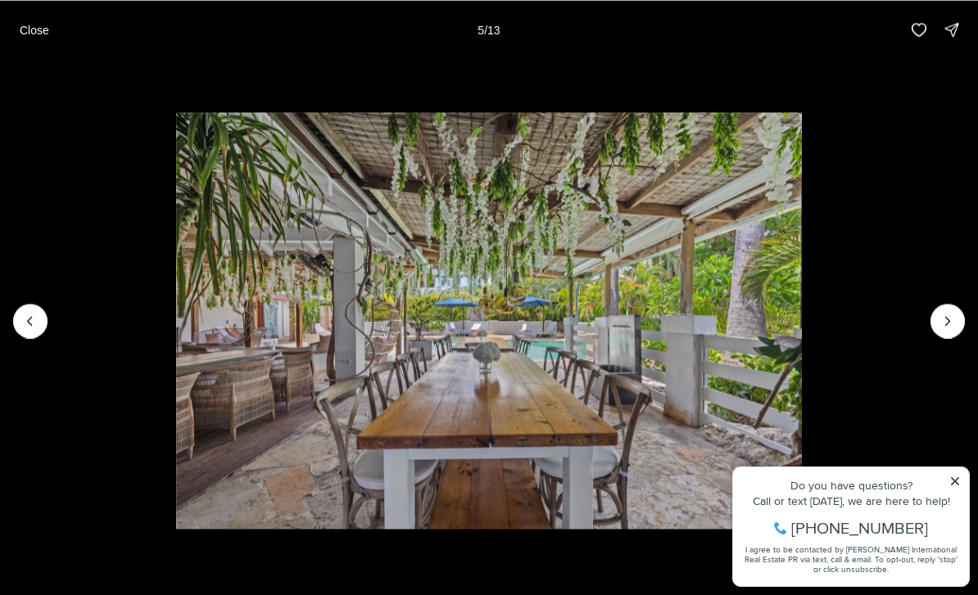
click at [940, 323] on icon "Next slide" at bounding box center [947, 321] width 16 height 16
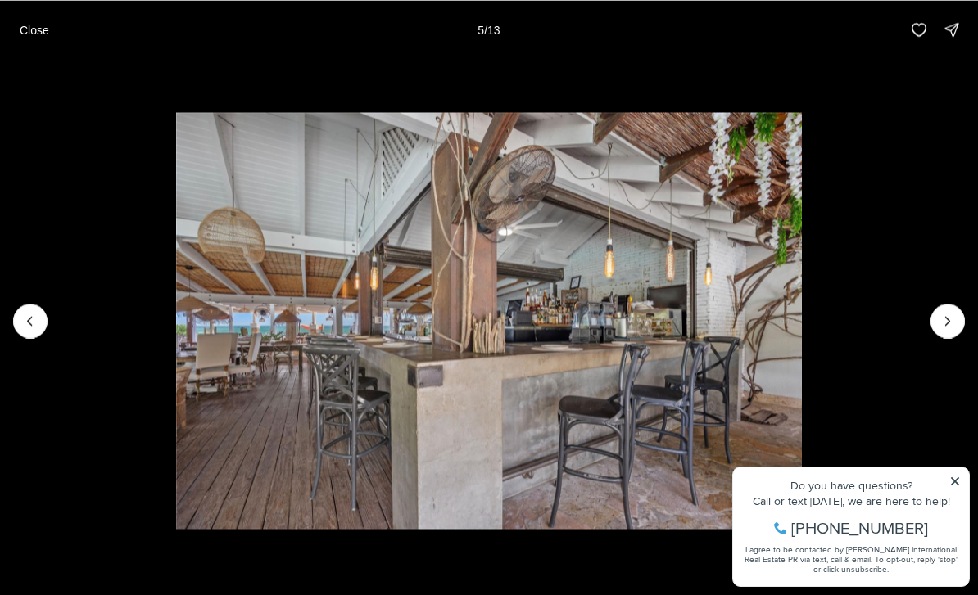
click at [939, 322] on icon "Next slide" at bounding box center [947, 321] width 16 height 16
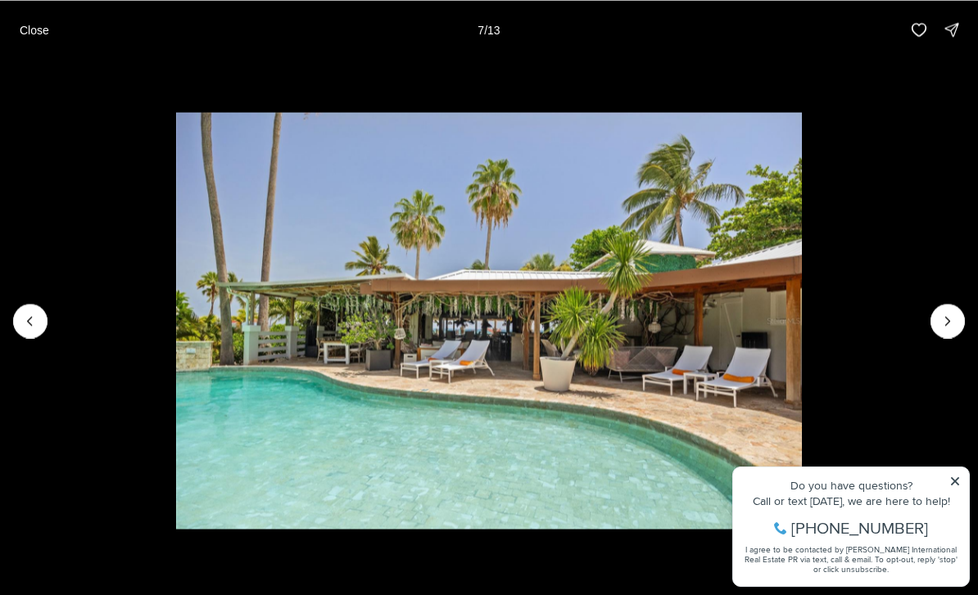
click at [938, 328] on button "Next slide" at bounding box center [947, 321] width 34 height 34
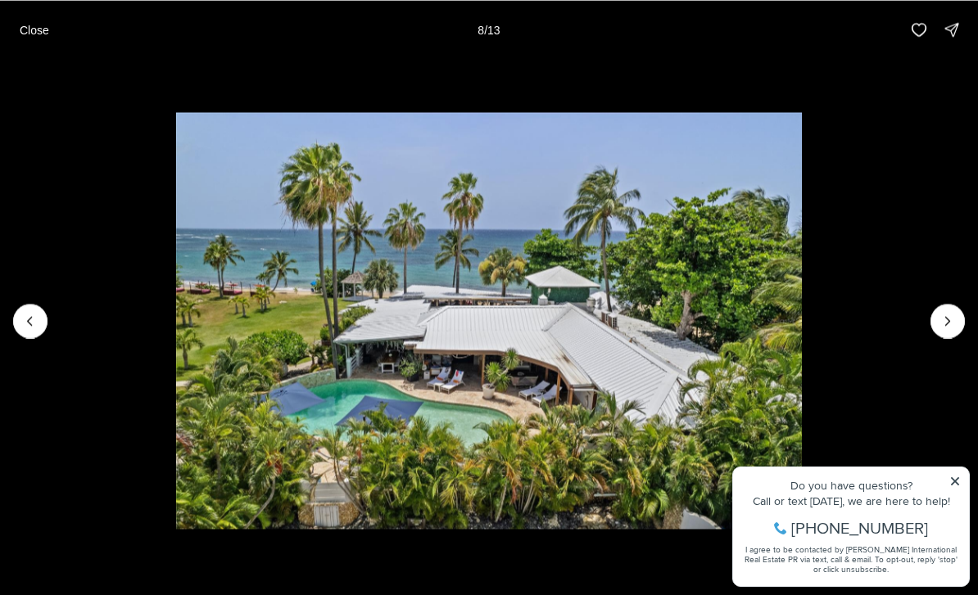
click at [931, 326] on button "Next slide" at bounding box center [947, 321] width 34 height 34
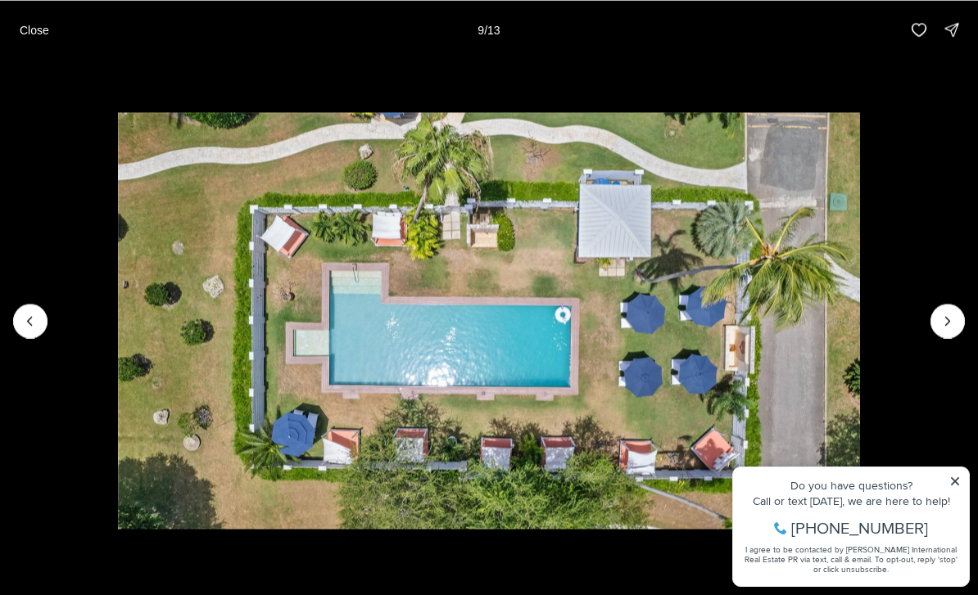
click at [935, 332] on button "Next slide" at bounding box center [947, 321] width 34 height 34
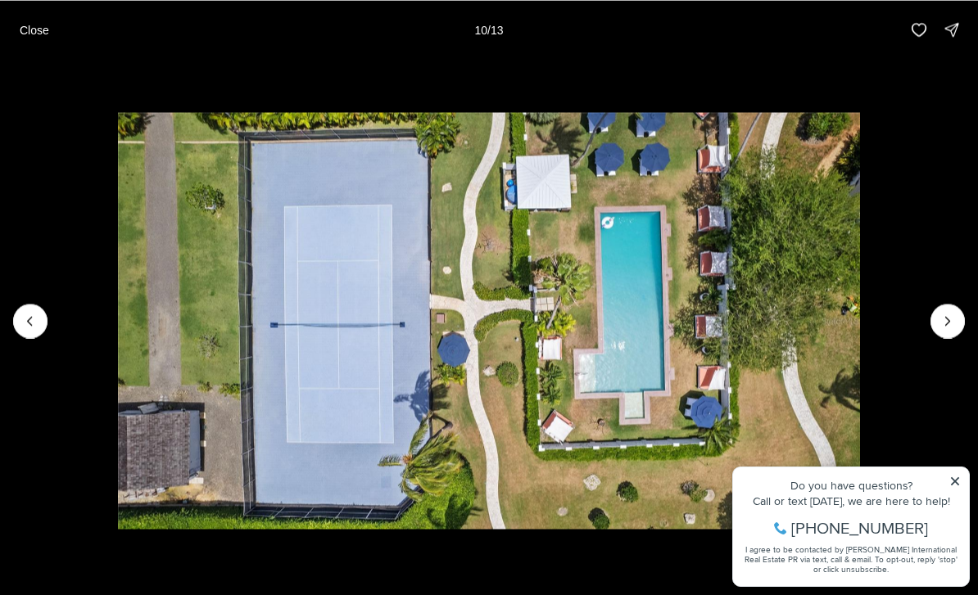
click at [939, 328] on icon "Next slide" at bounding box center [947, 321] width 16 height 16
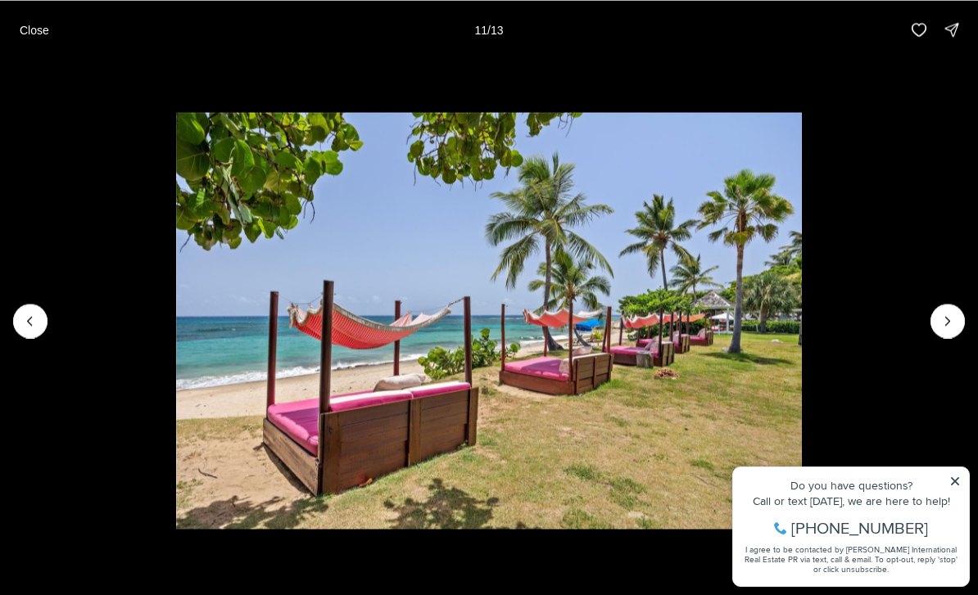
click at [941, 327] on icon "Next slide" at bounding box center [947, 321] width 16 height 16
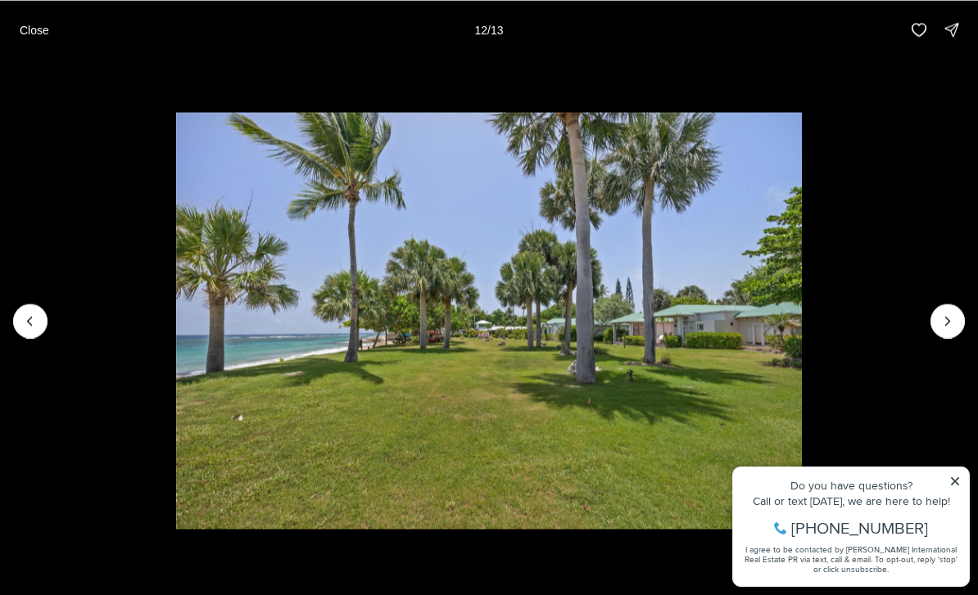
click at [942, 326] on icon "Next slide" at bounding box center [947, 321] width 16 height 16
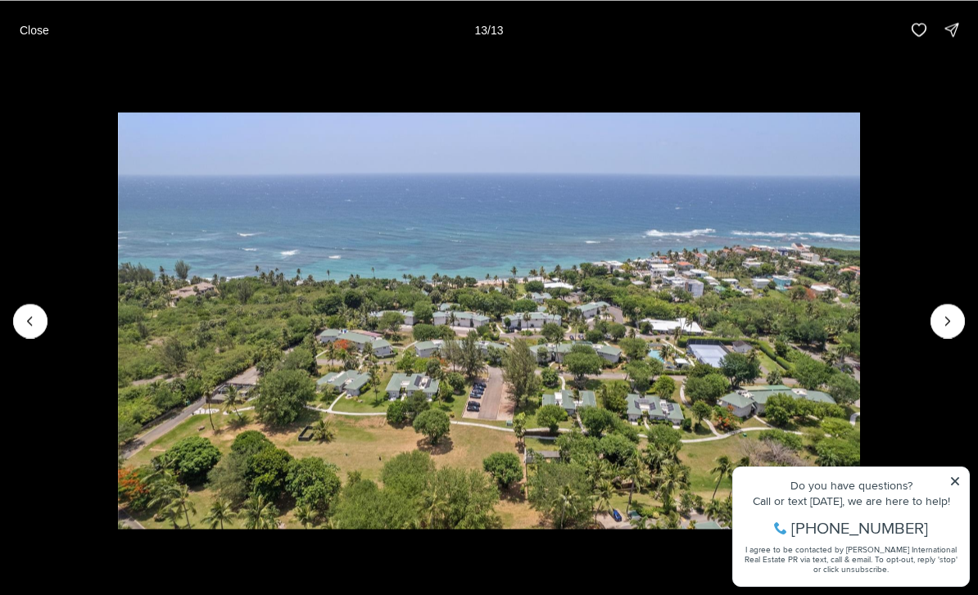
click at [861, 481] on img "13 of 13" at bounding box center [489, 320] width 743 height 417
click at [861, 488] on img "13 of 13" at bounding box center [489, 320] width 743 height 417
click at [861, 485] on img "13 of 13" at bounding box center [489, 320] width 743 height 417
click at [861, 478] on img "13 of 13" at bounding box center [489, 320] width 743 height 417
click at [861, 432] on img "13 of 13" at bounding box center [489, 320] width 743 height 417
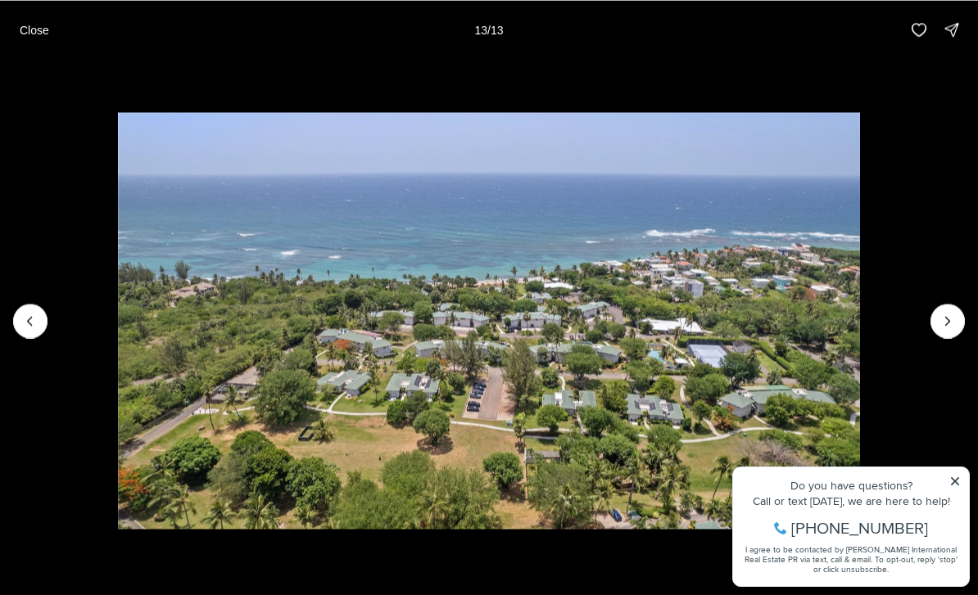
click at [861, 478] on img "13 of 13" at bounding box center [489, 320] width 743 height 417
click at [861, 318] on img "13 of 13" at bounding box center [489, 320] width 743 height 417
click at [29, 322] on icon "Previous slide" at bounding box center [30, 321] width 4 height 8
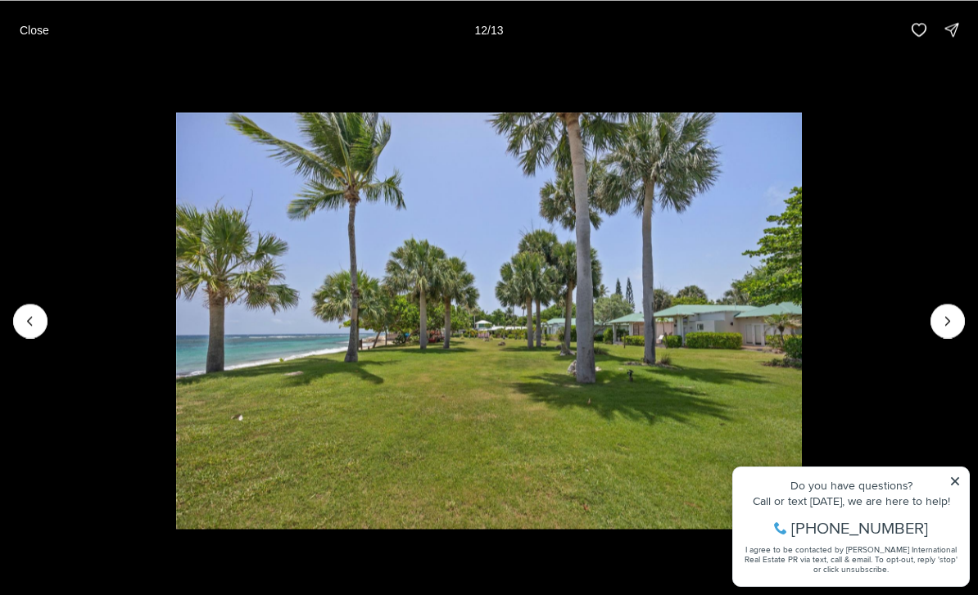
click at [939, 325] on icon "Next slide" at bounding box center [947, 321] width 16 height 16
